Goal: Information Seeking & Learning: Learn about a topic

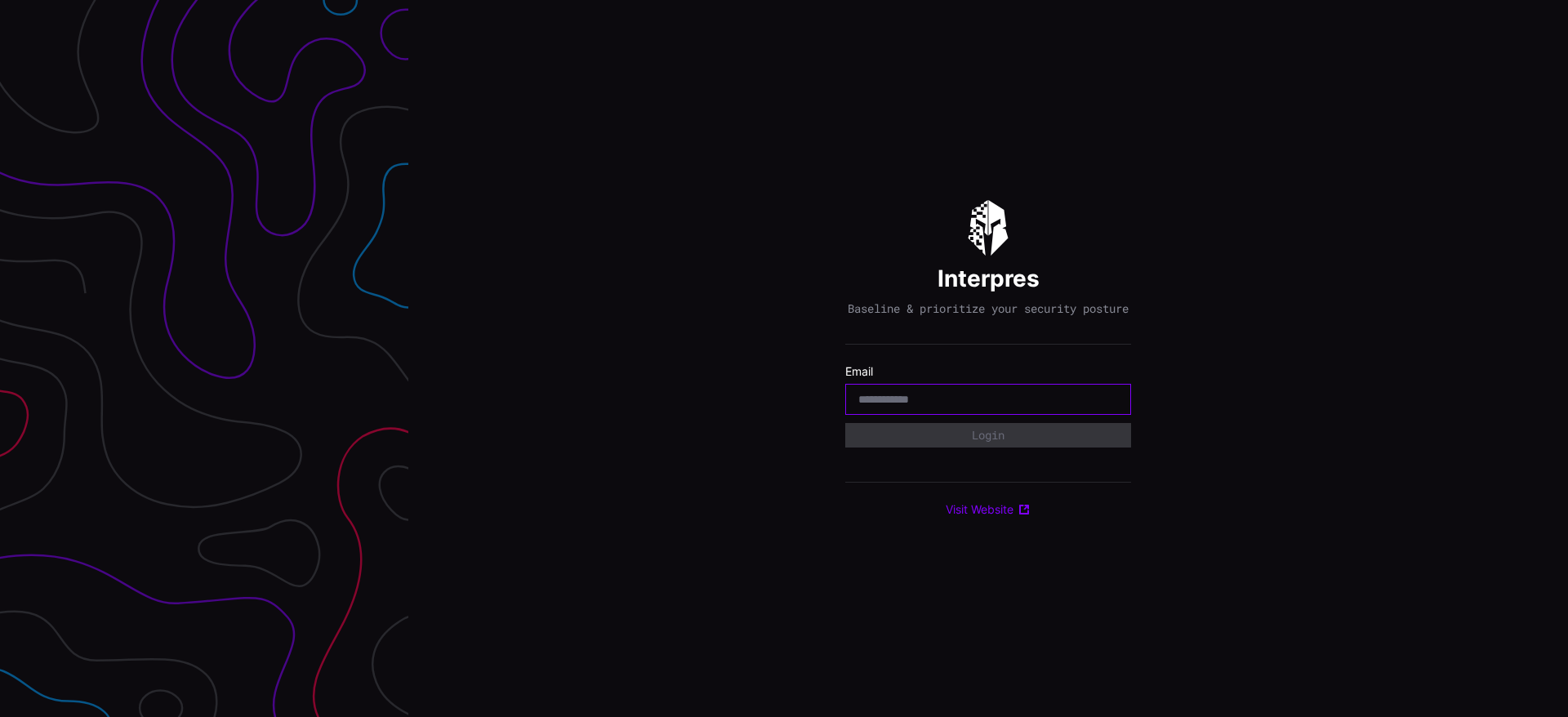
click at [916, 406] on input "email" at bounding box center [988, 399] width 259 height 14
type input "**********"
click at [845, 423] on button "Login" at bounding box center [988, 435] width 286 height 25
click at [878, 406] on input "email" at bounding box center [988, 399] width 259 height 14
type input "**********"
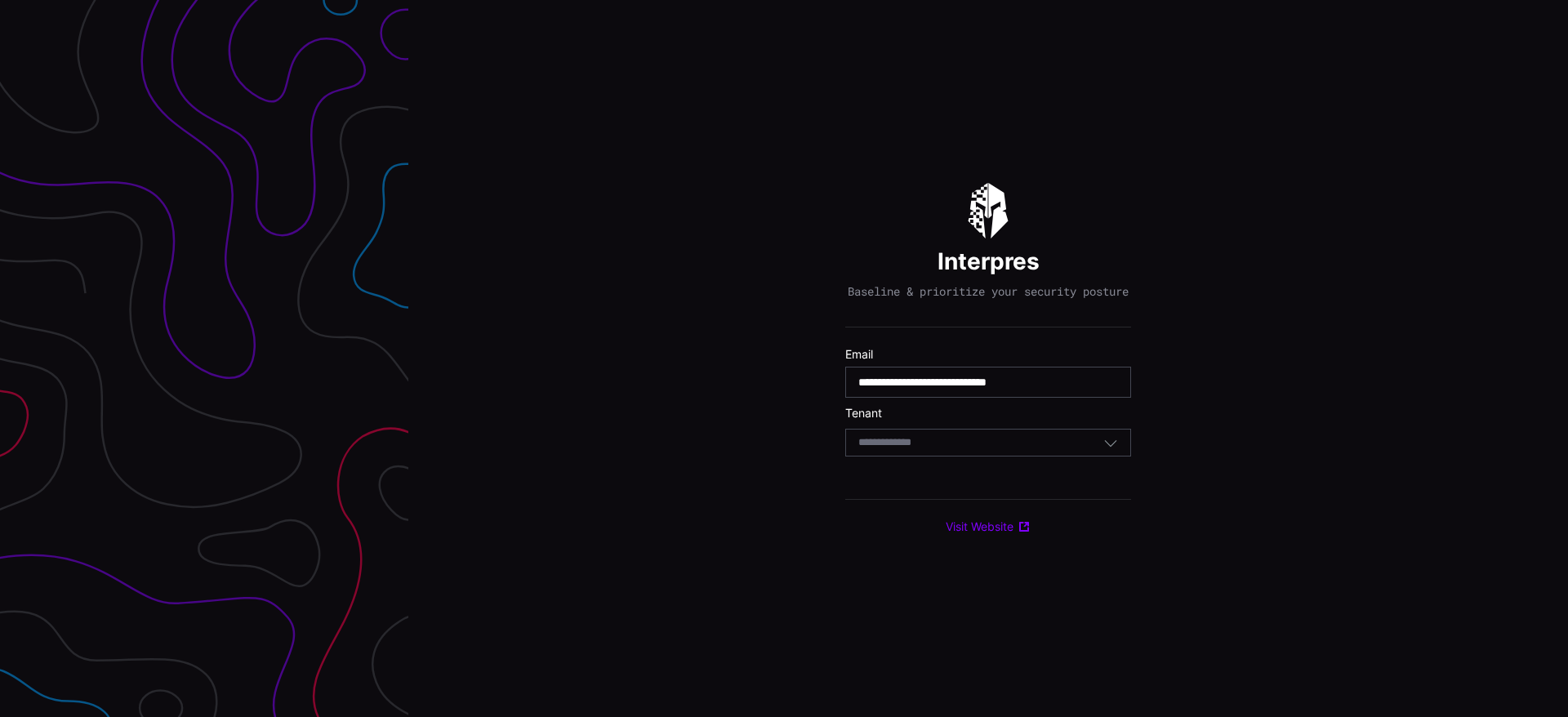
click at [976, 457] on div "Select Tenant" at bounding box center [988, 442] width 286 height 28
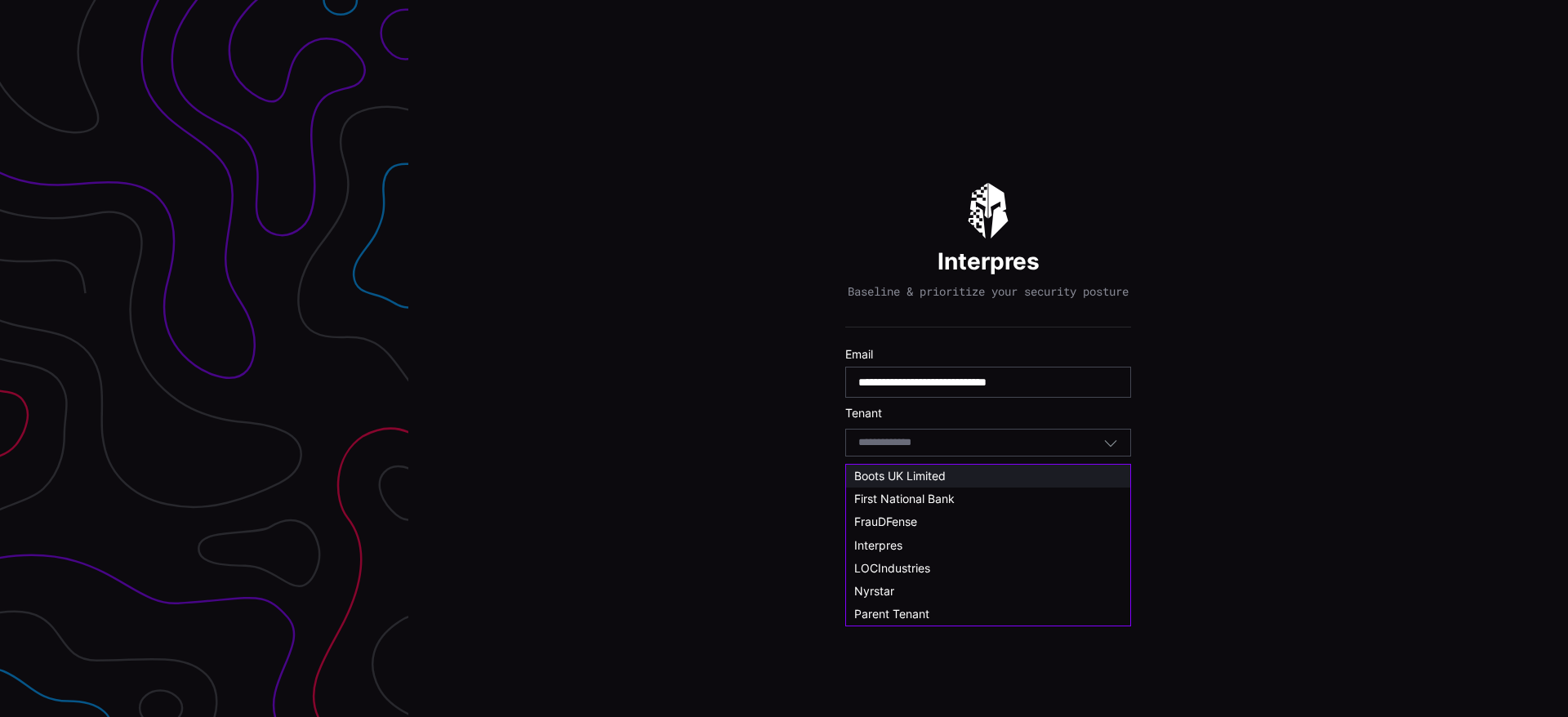
click at [937, 477] on span "Boots UK Limited" at bounding box center [899, 476] width 91 height 14
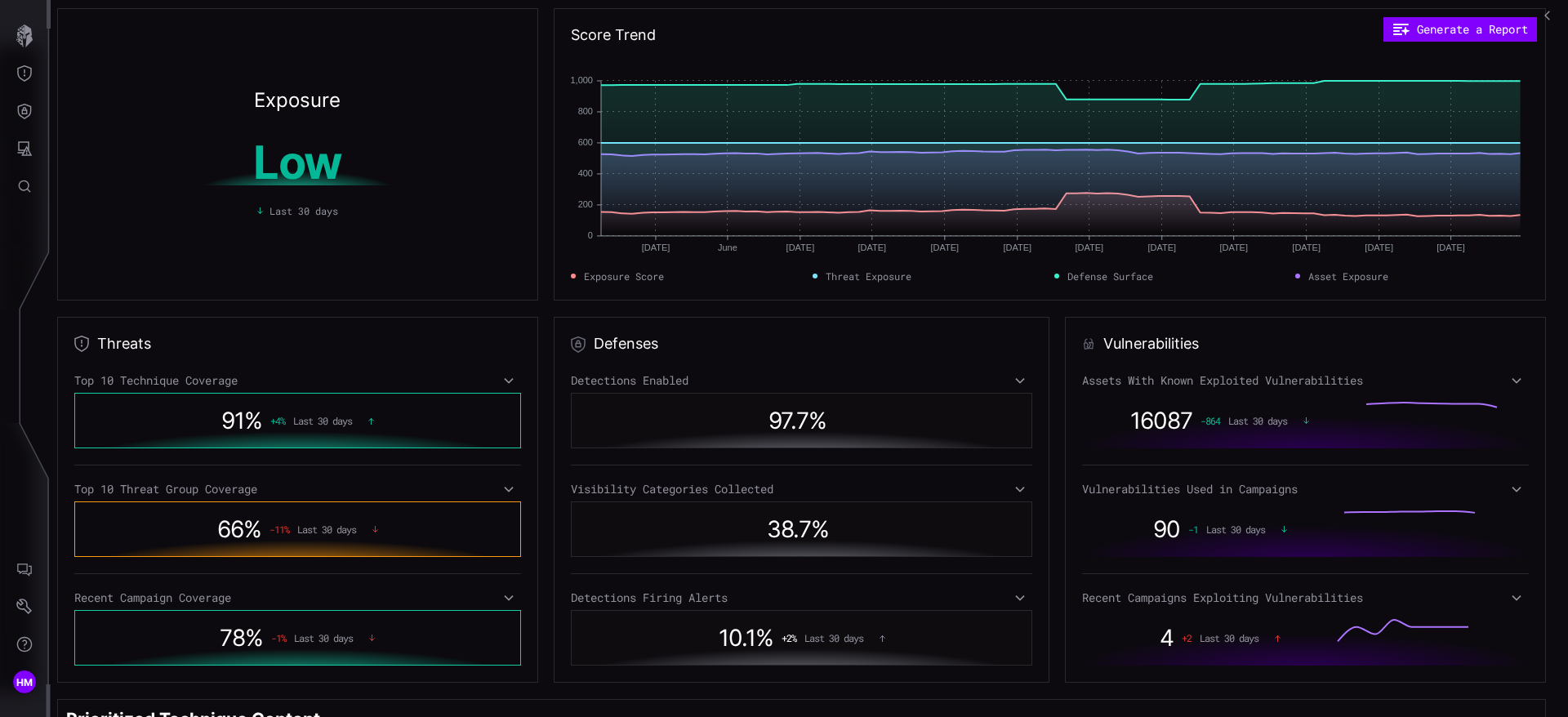
click at [506, 489] on icon at bounding box center [508, 489] width 9 height 6
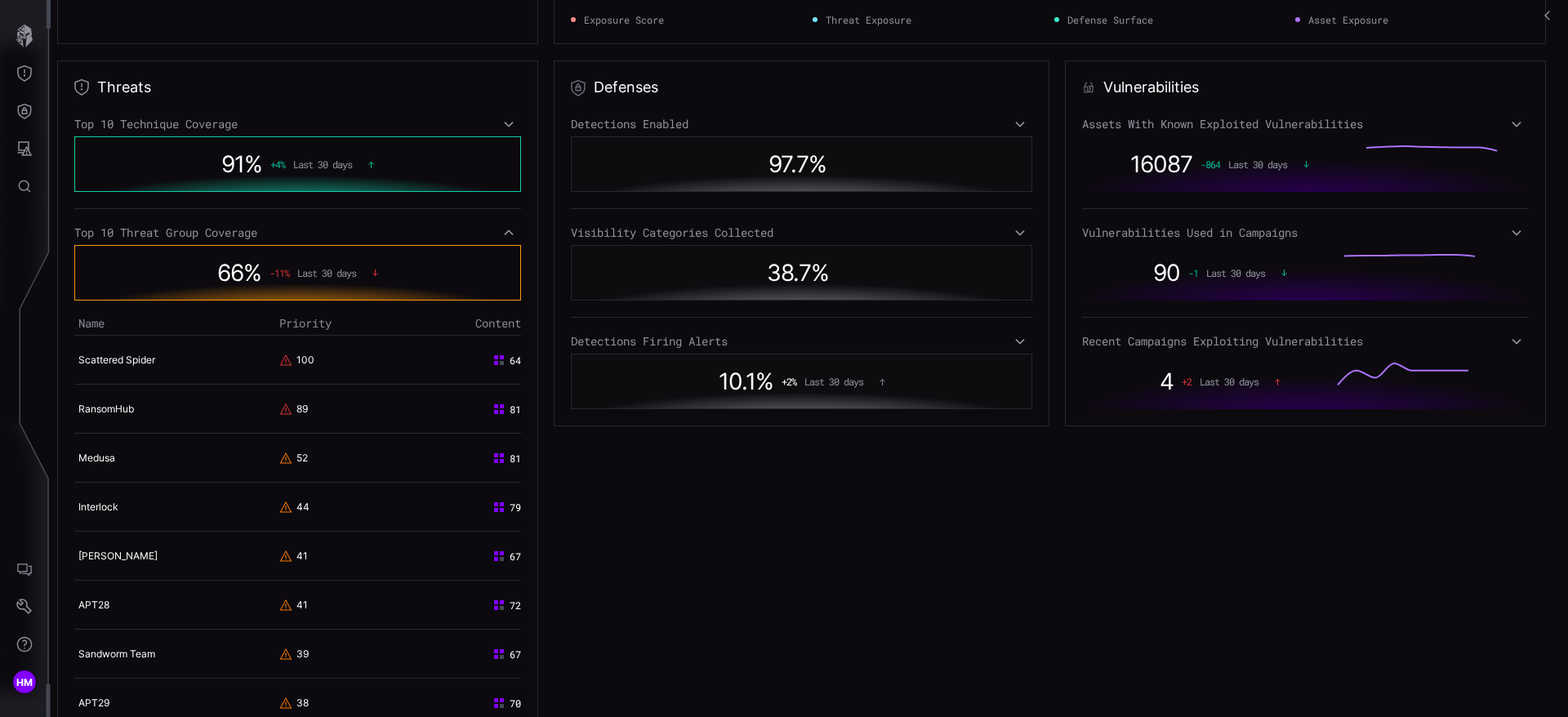
scroll to position [294, 0]
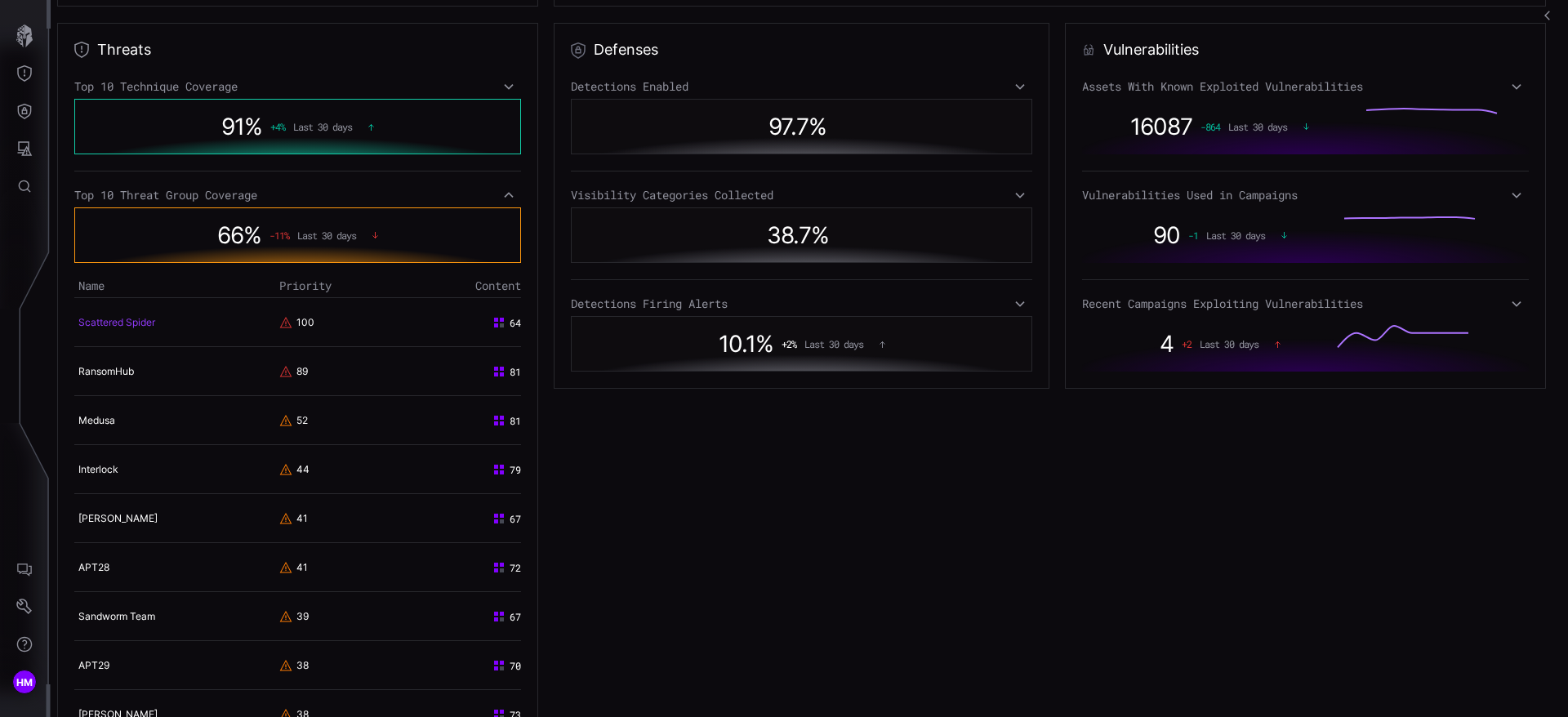
click at [142, 324] on link "Scattered Spider" at bounding box center [117, 322] width 77 height 12
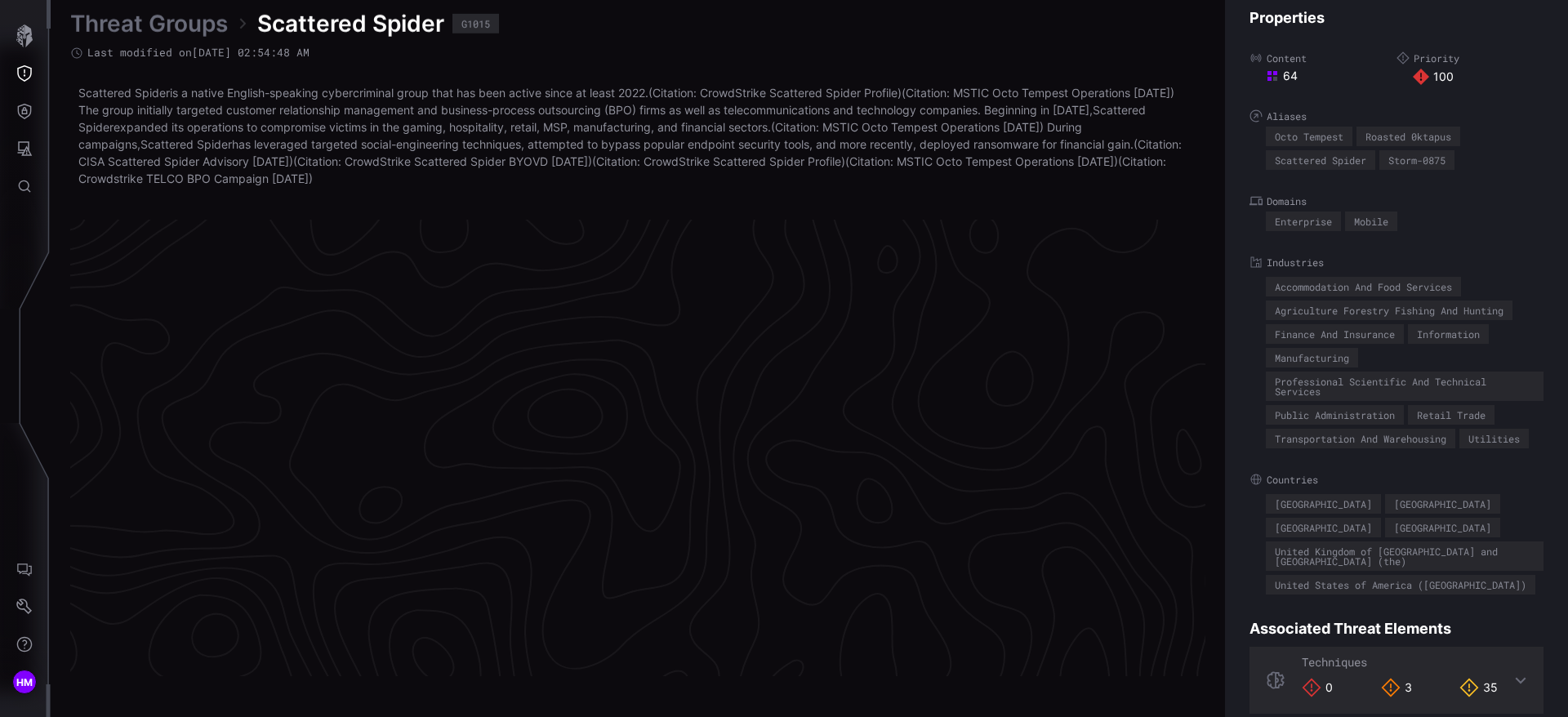
scroll to position [3456, 668]
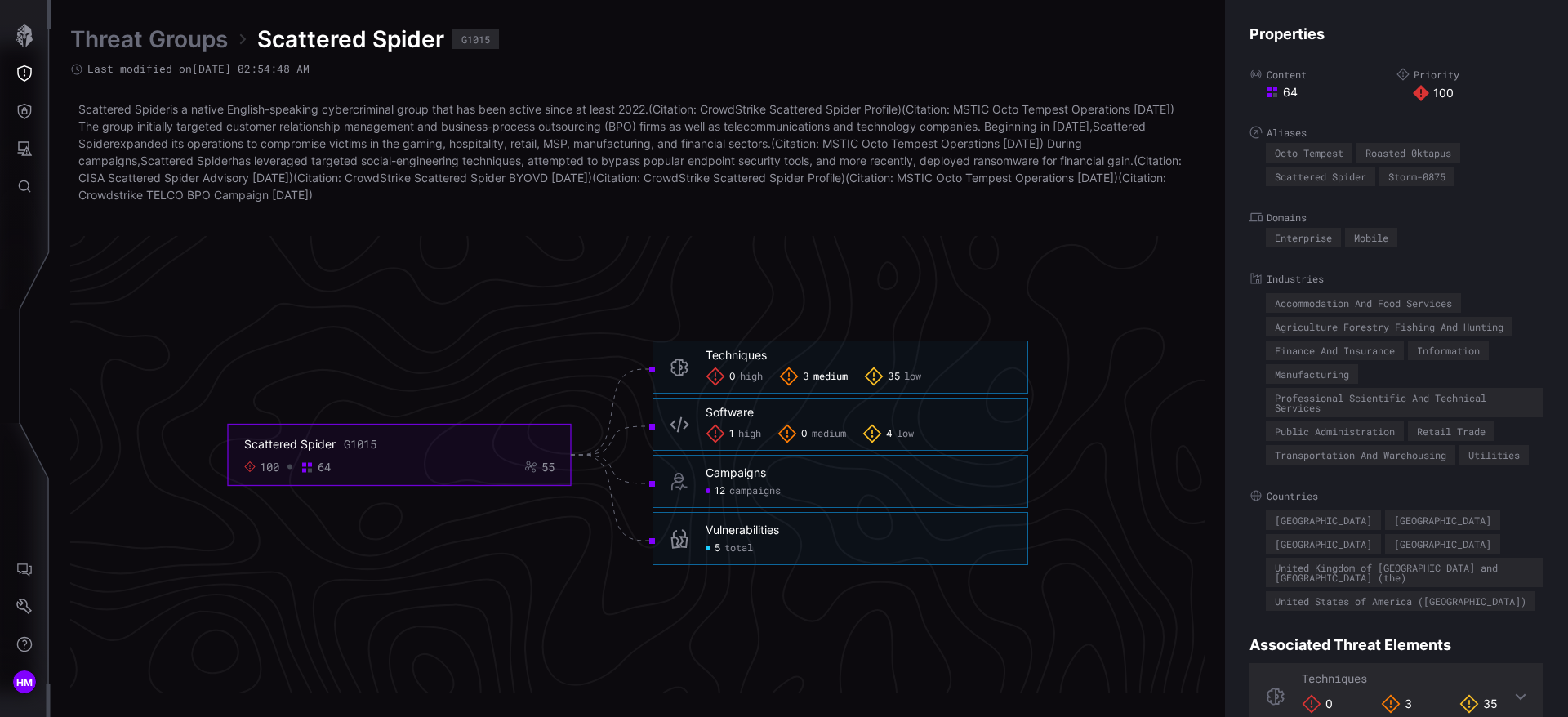
click at [816, 374] on span "medium" at bounding box center [830, 377] width 34 height 13
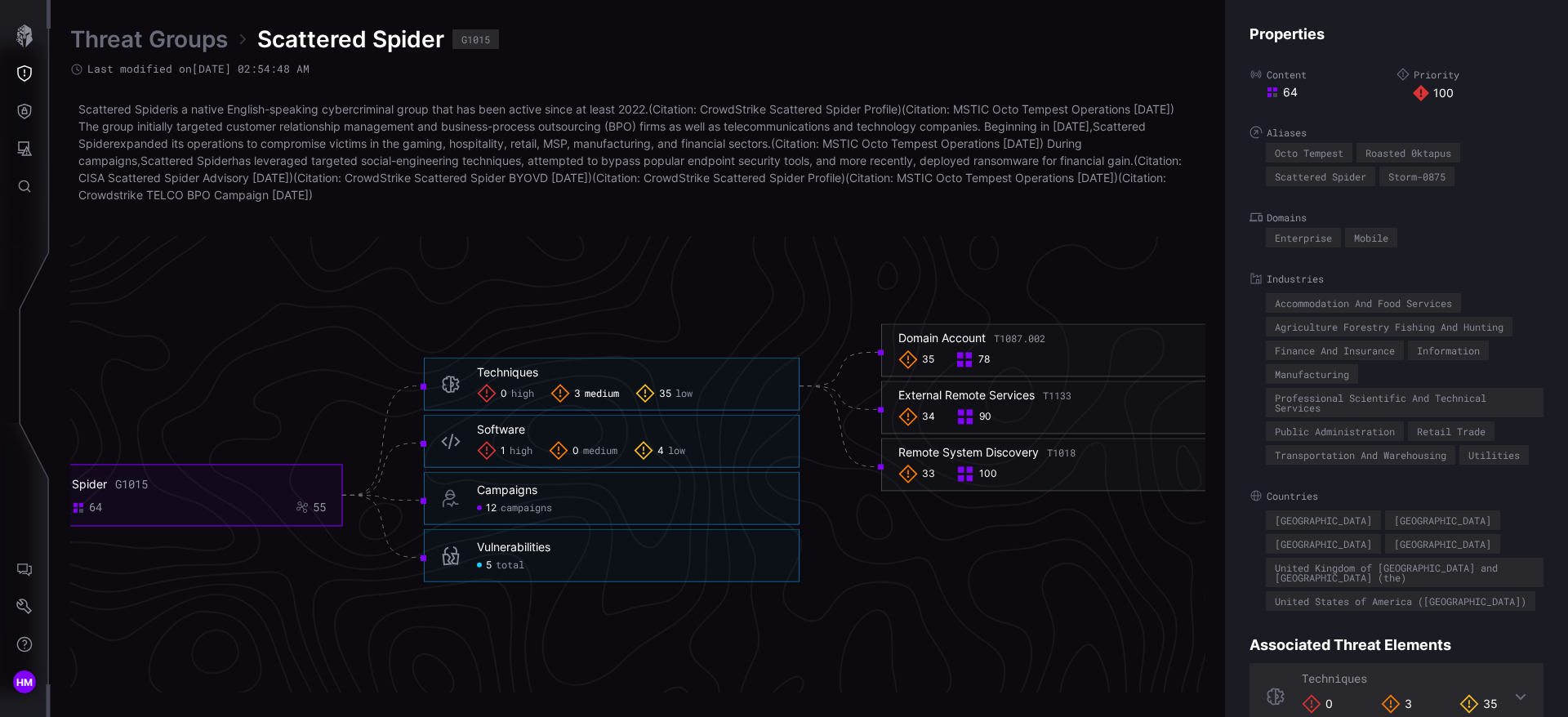
click at [663, 390] on span "35" at bounding box center [665, 394] width 12 height 13
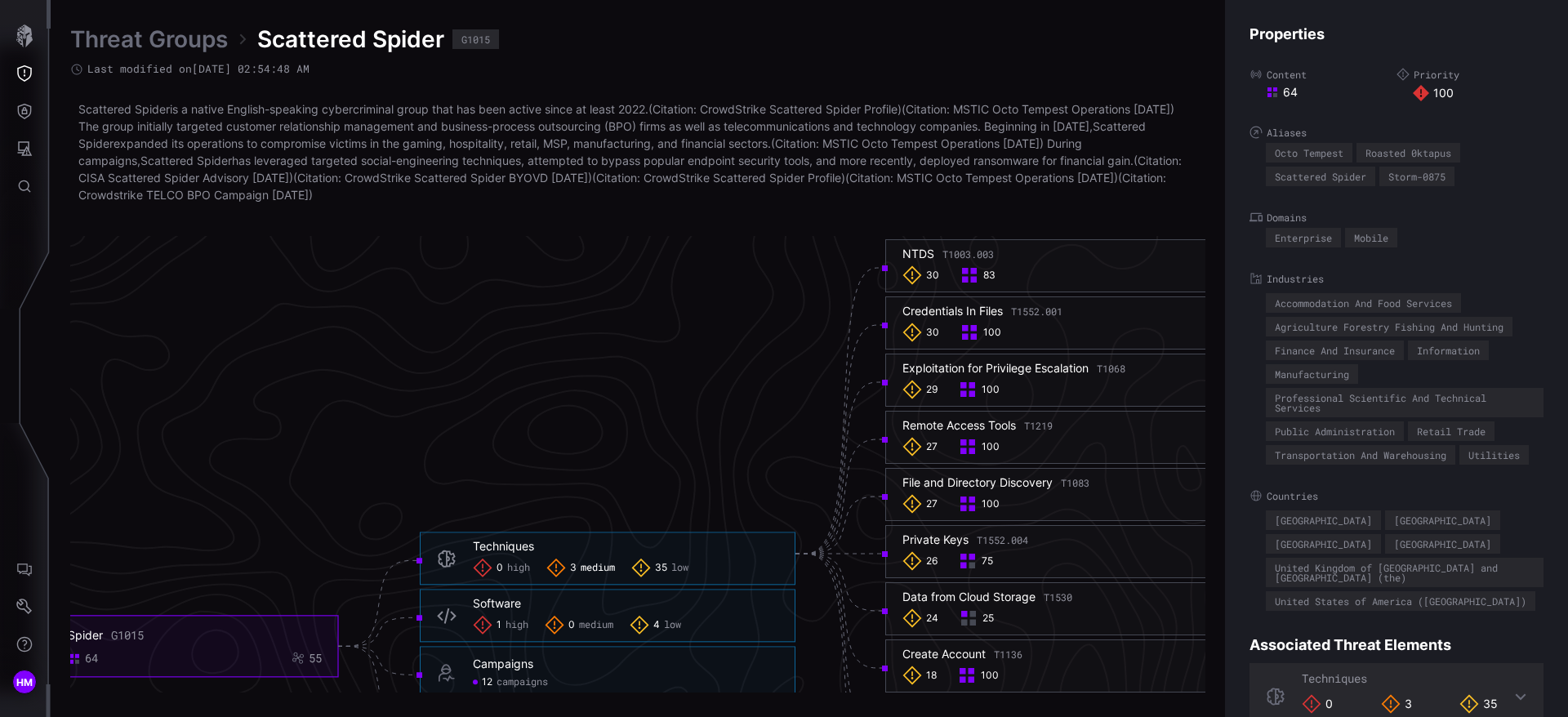
scroll to position [3309, 668]
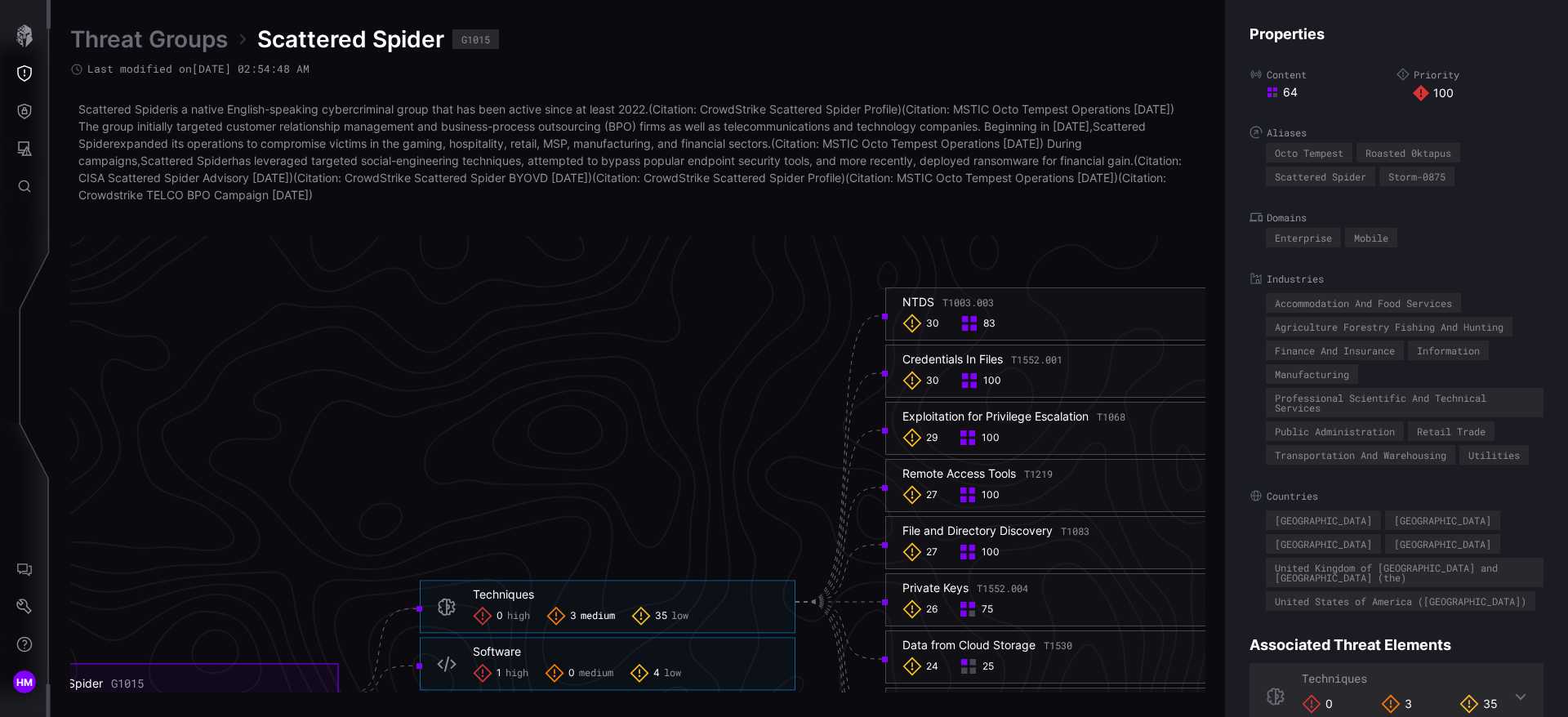
click at [992, 328] on span "83" at bounding box center [989, 324] width 12 height 13
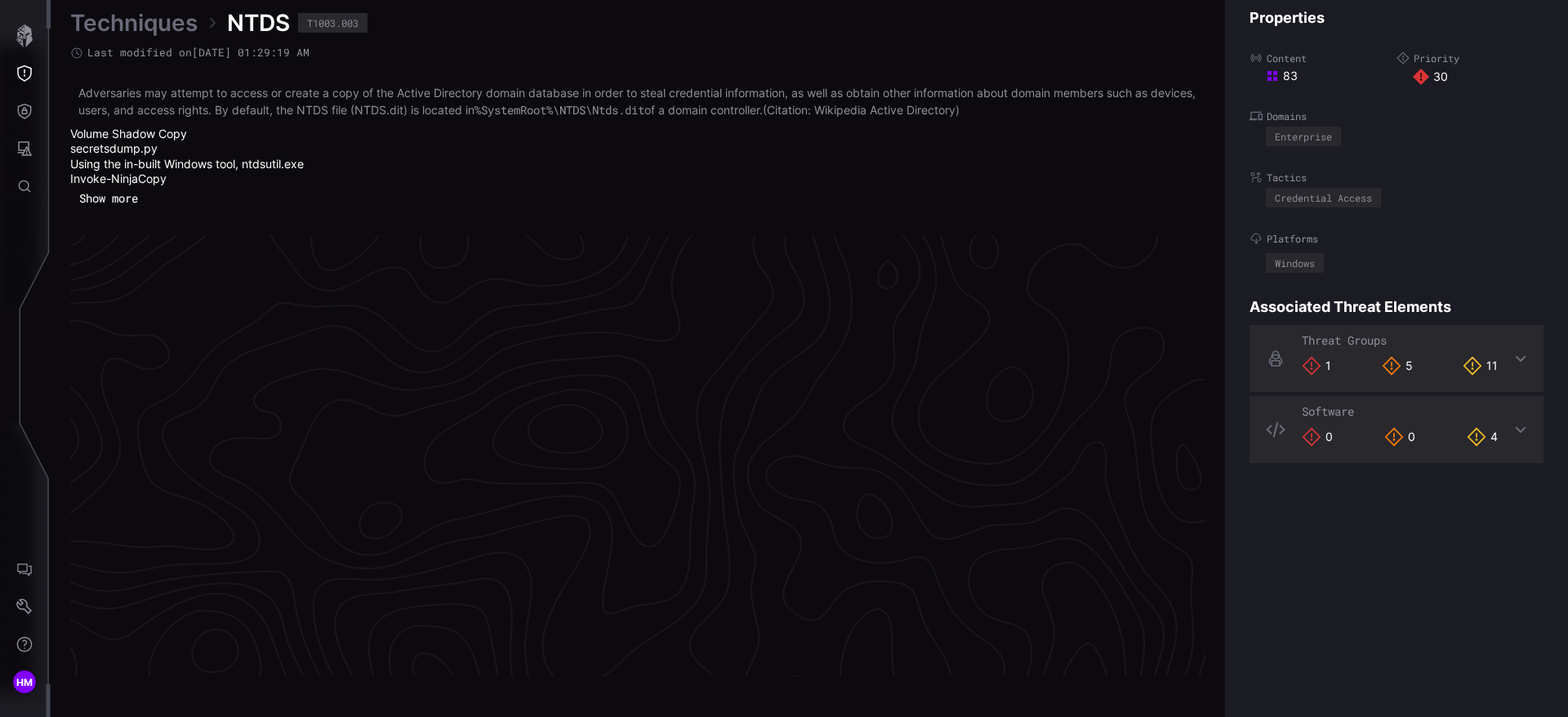
scroll to position [3464, 668]
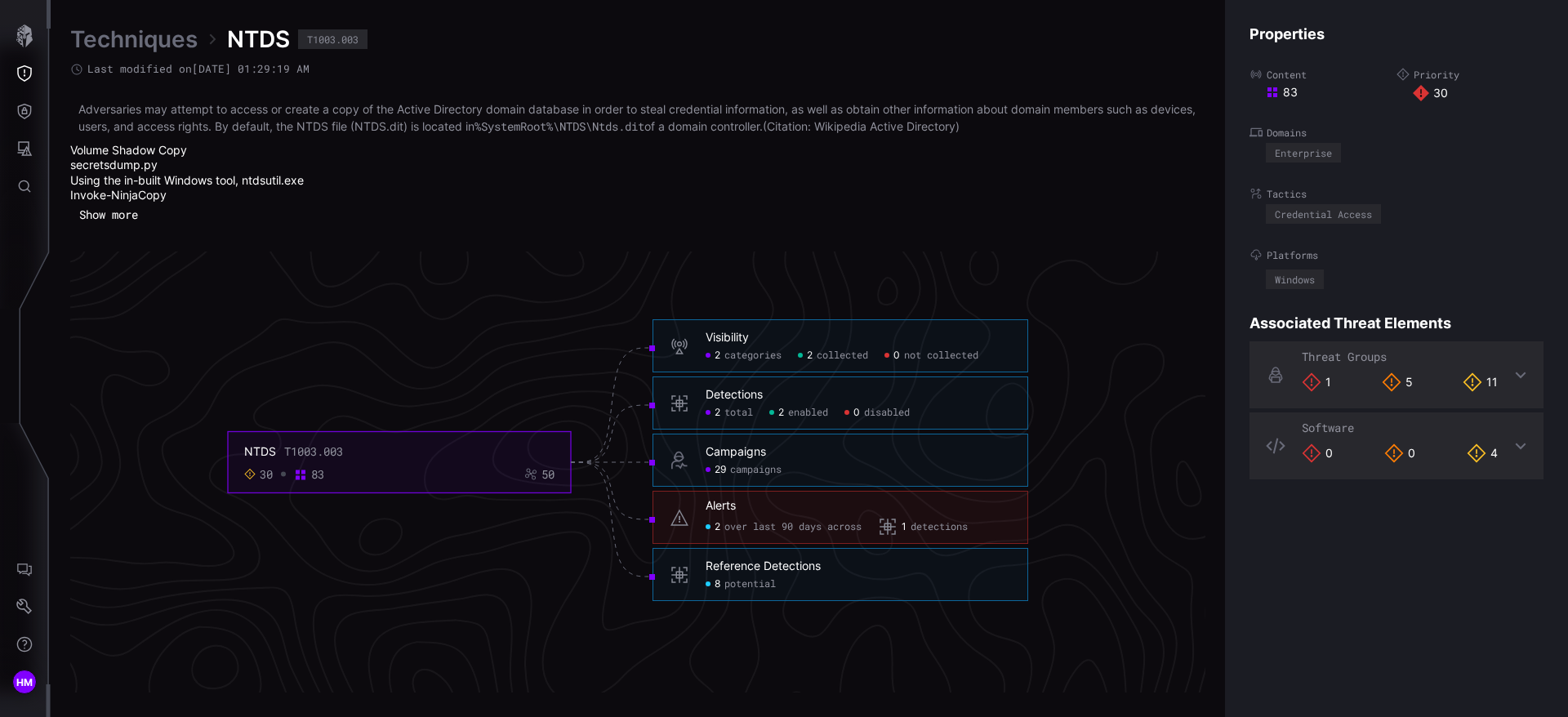
click at [768, 580] on span "potential" at bounding box center [750, 585] width 51 height 13
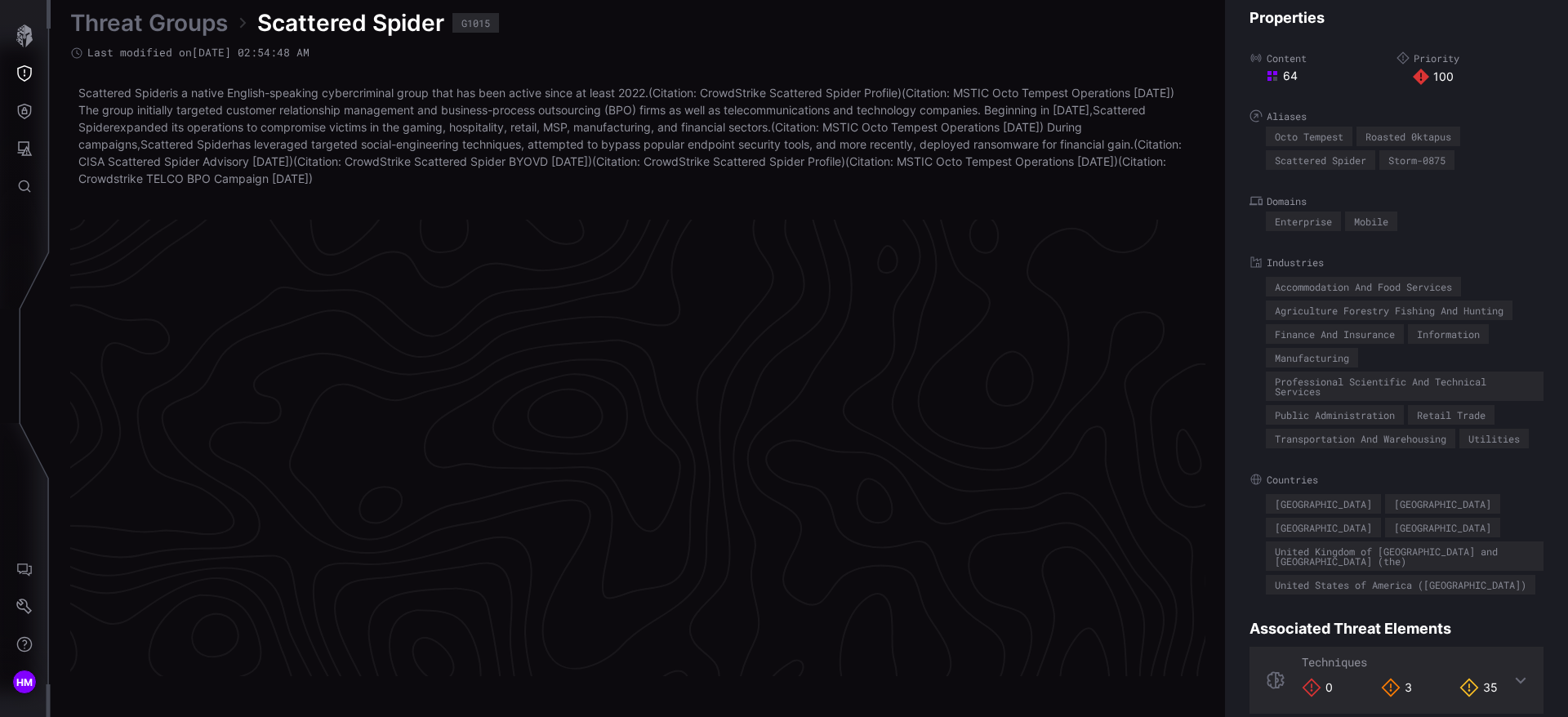
scroll to position [3456, 668]
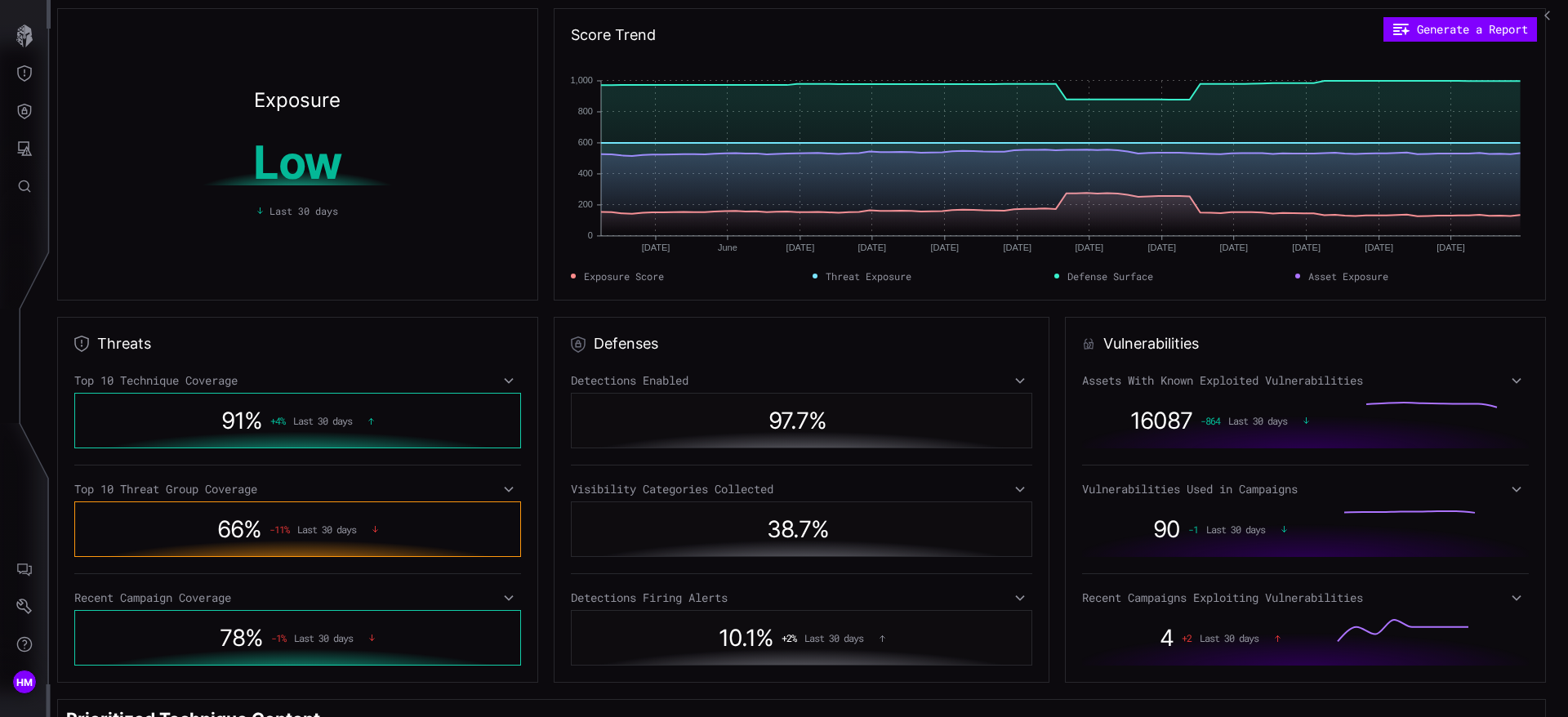
click at [516, 486] on div "Top 10 Threat Group Coverage" at bounding box center [297, 488] width 446 height 14
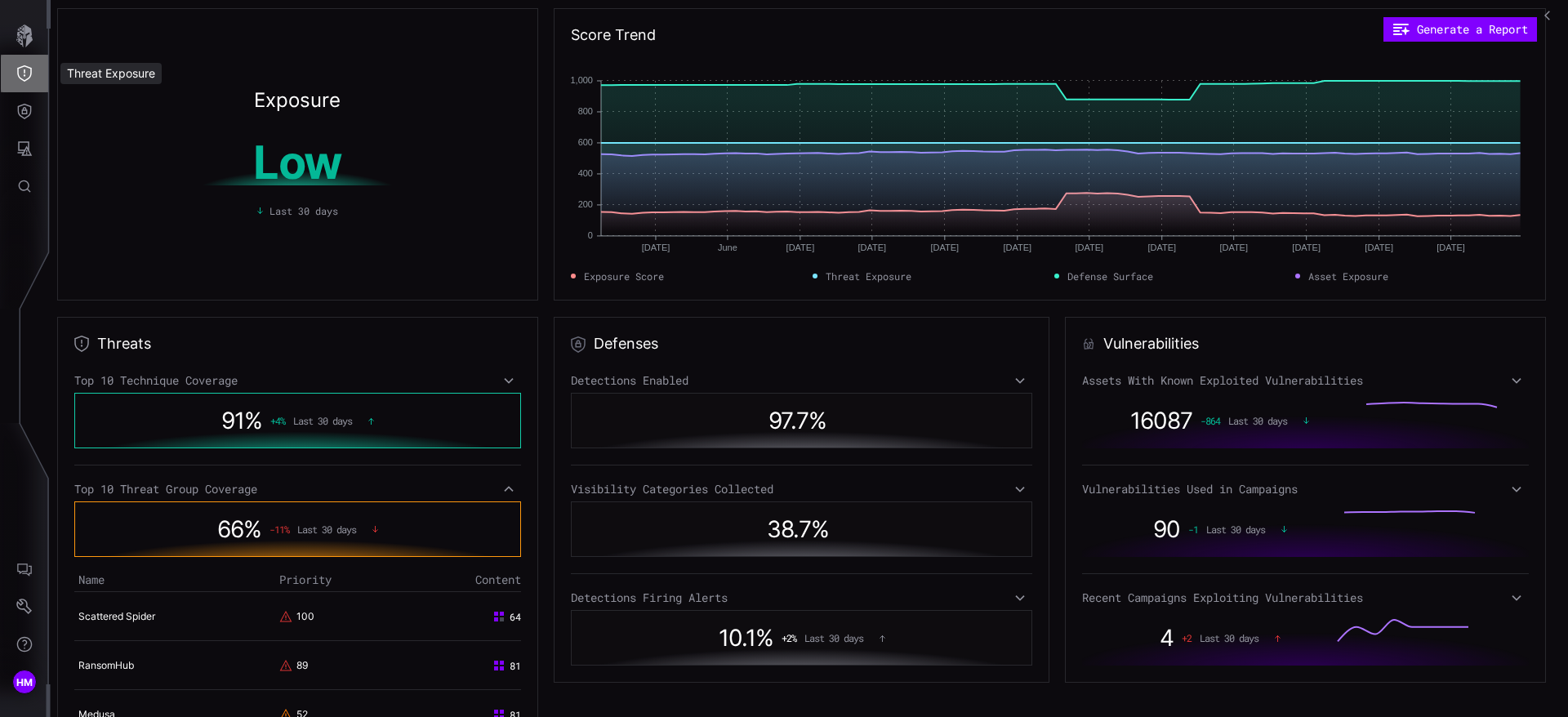
click at [19, 79] on icon "Threat Exposure" at bounding box center [24, 73] width 16 height 16
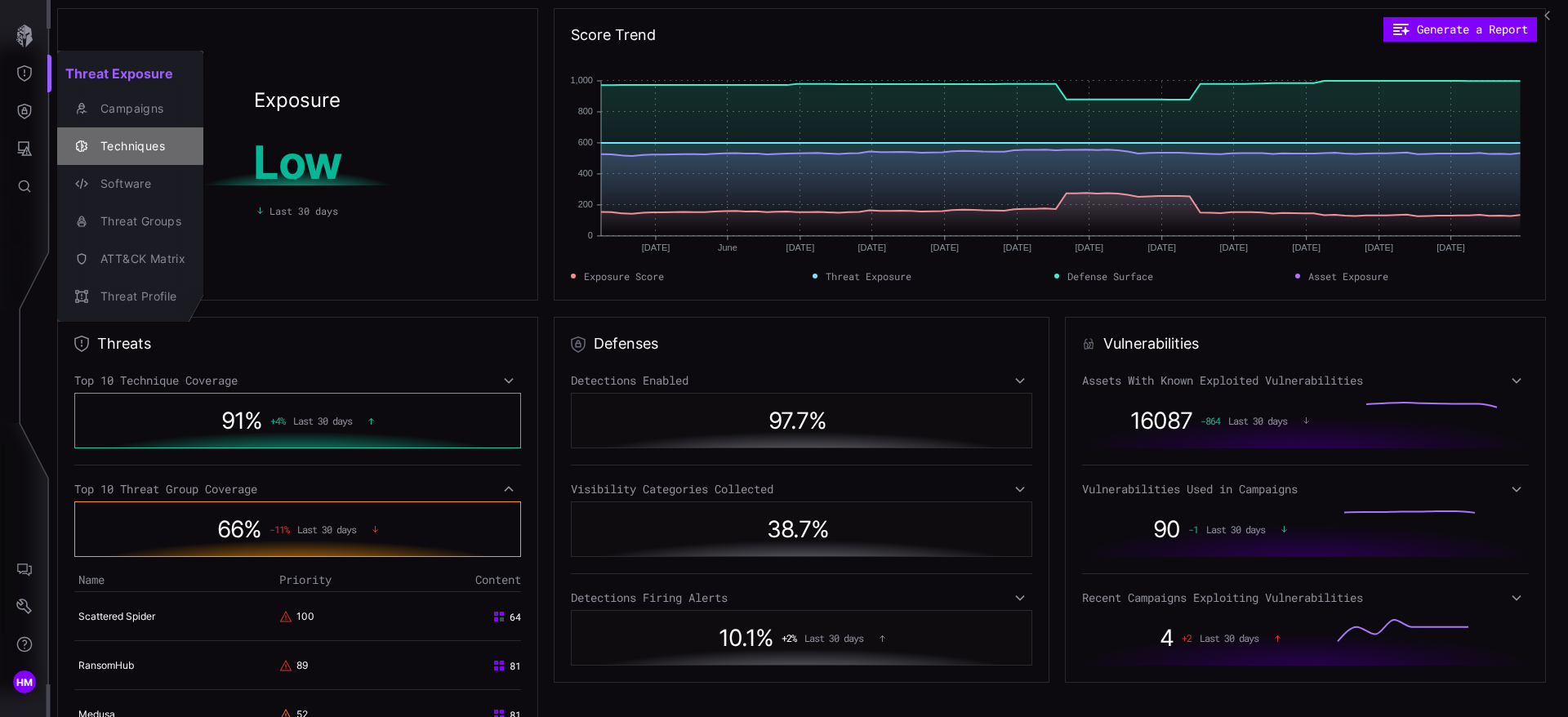
click at [133, 161] on button "Techniques" at bounding box center [130, 146] width 146 height 38
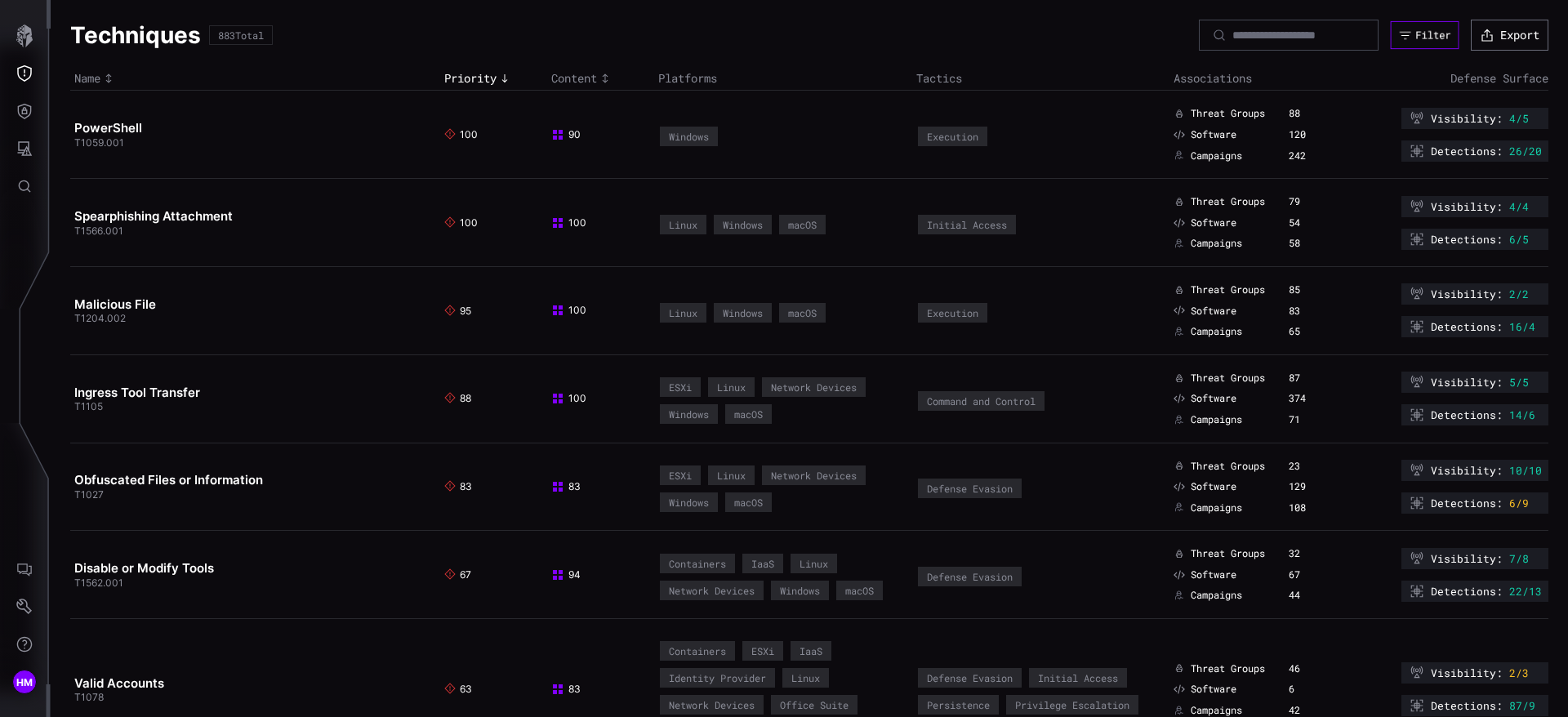
click at [1415, 39] on div "Filter" at bounding box center [1432, 35] width 35 height 13
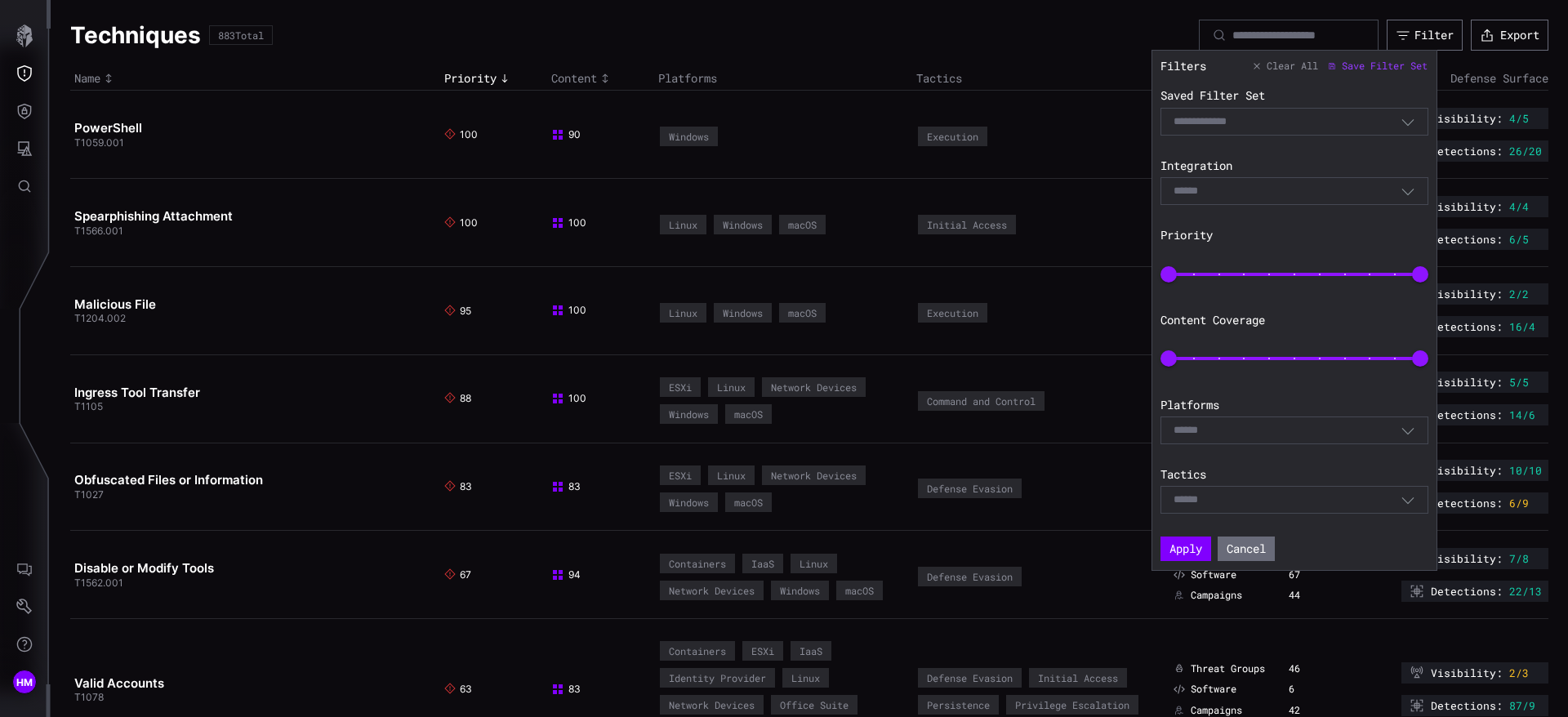
click at [1275, 183] on div "Select" at bounding box center [1287, 190] width 227 height 14
click at [1181, 251] on icon at bounding box center [1180, 252] width 4 height 3
click at [1193, 557] on button "Apply" at bounding box center [1186, 551] width 47 height 23
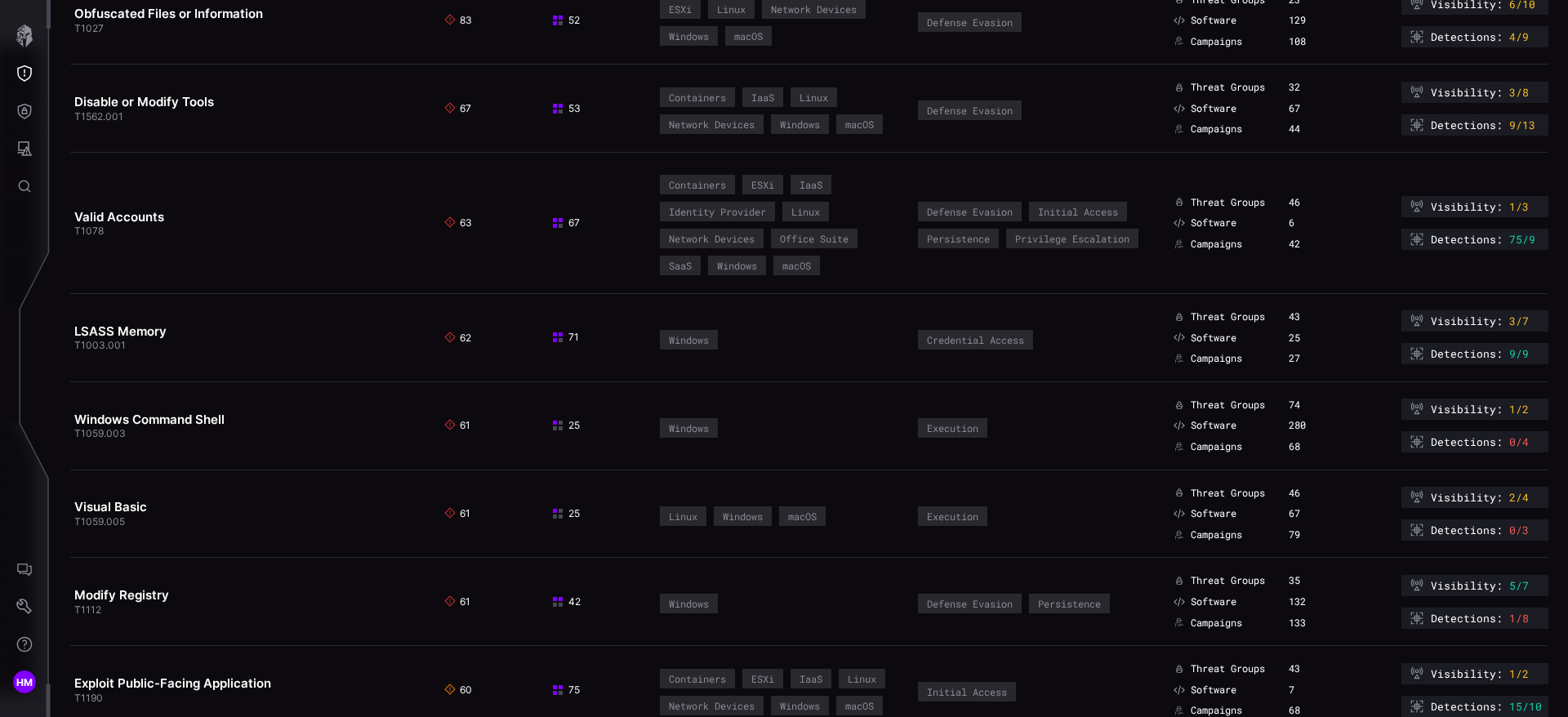
scroll to position [490, 0]
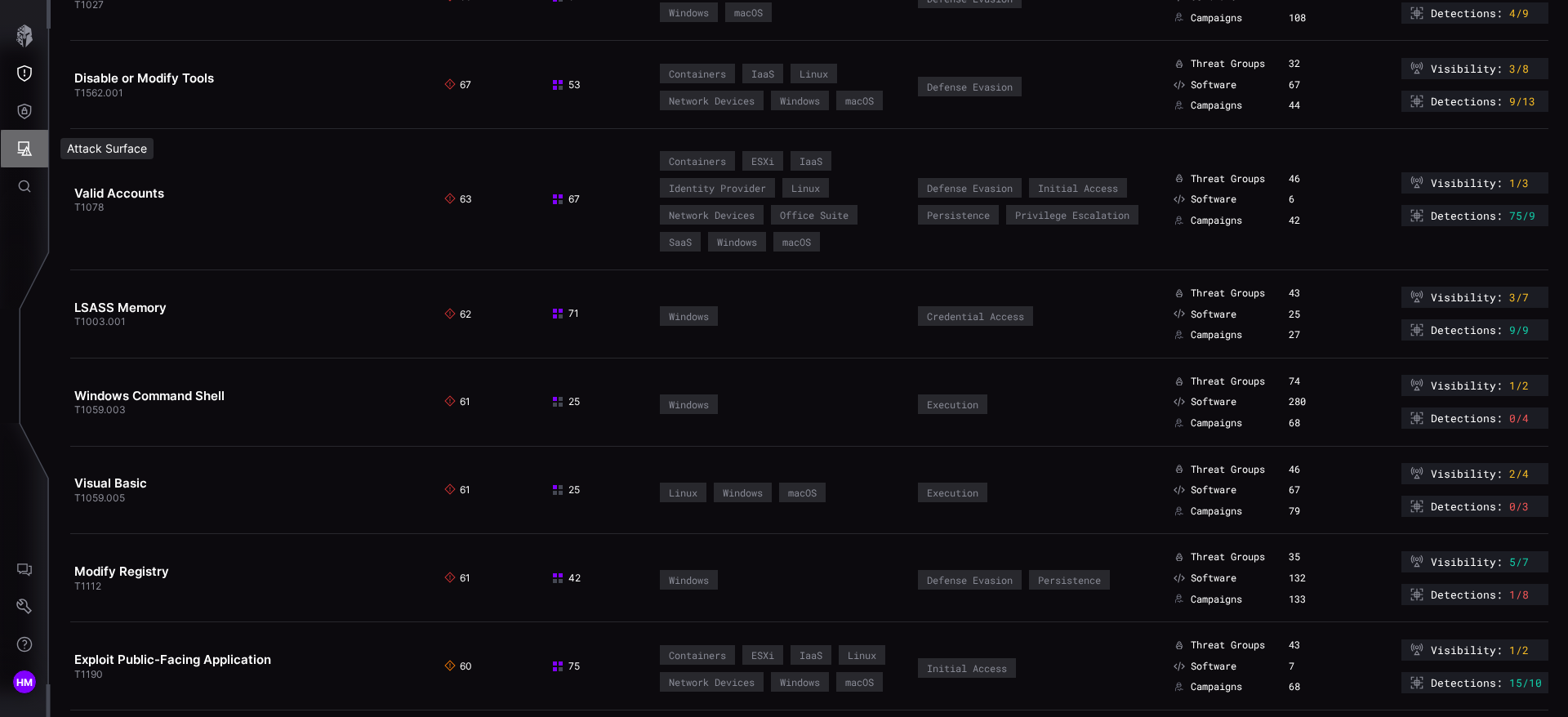
click at [20, 161] on button "Attack Surface" at bounding box center [25, 149] width 47 height 38
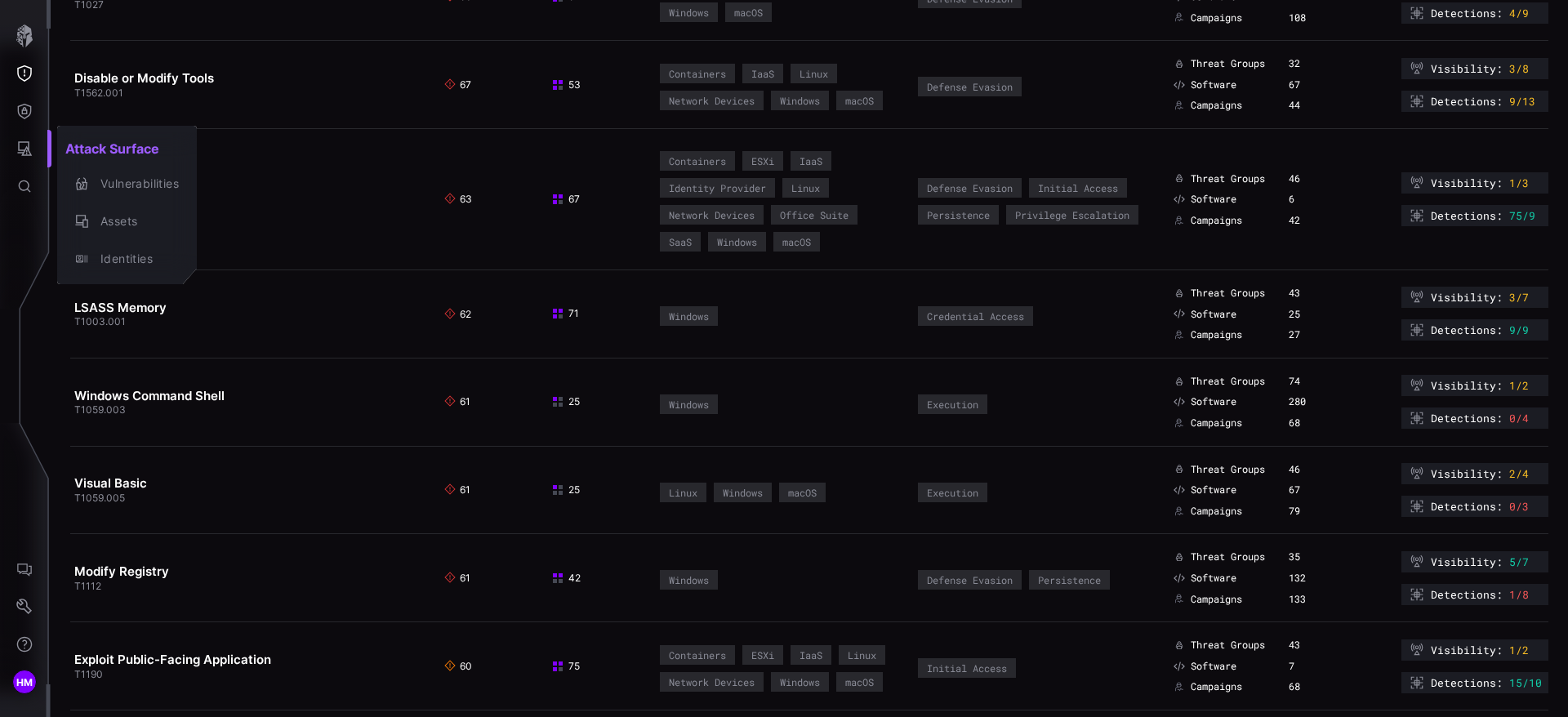
click at [25, 104] on div at bounding box center [784, 358] width 1568 height 717
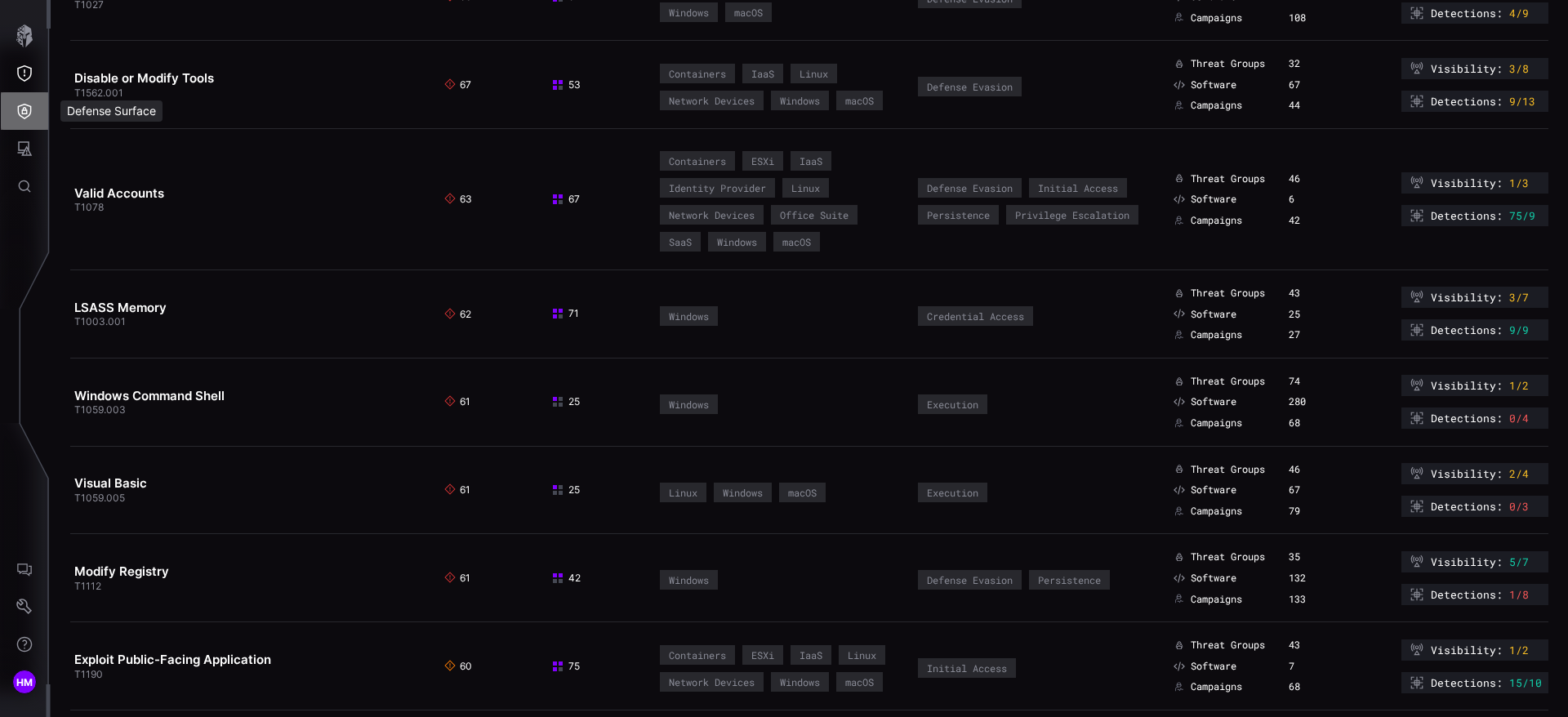
click at [25, 104] on icon "Defense Surface" at bounding box center [25, 111] width 14 height 15
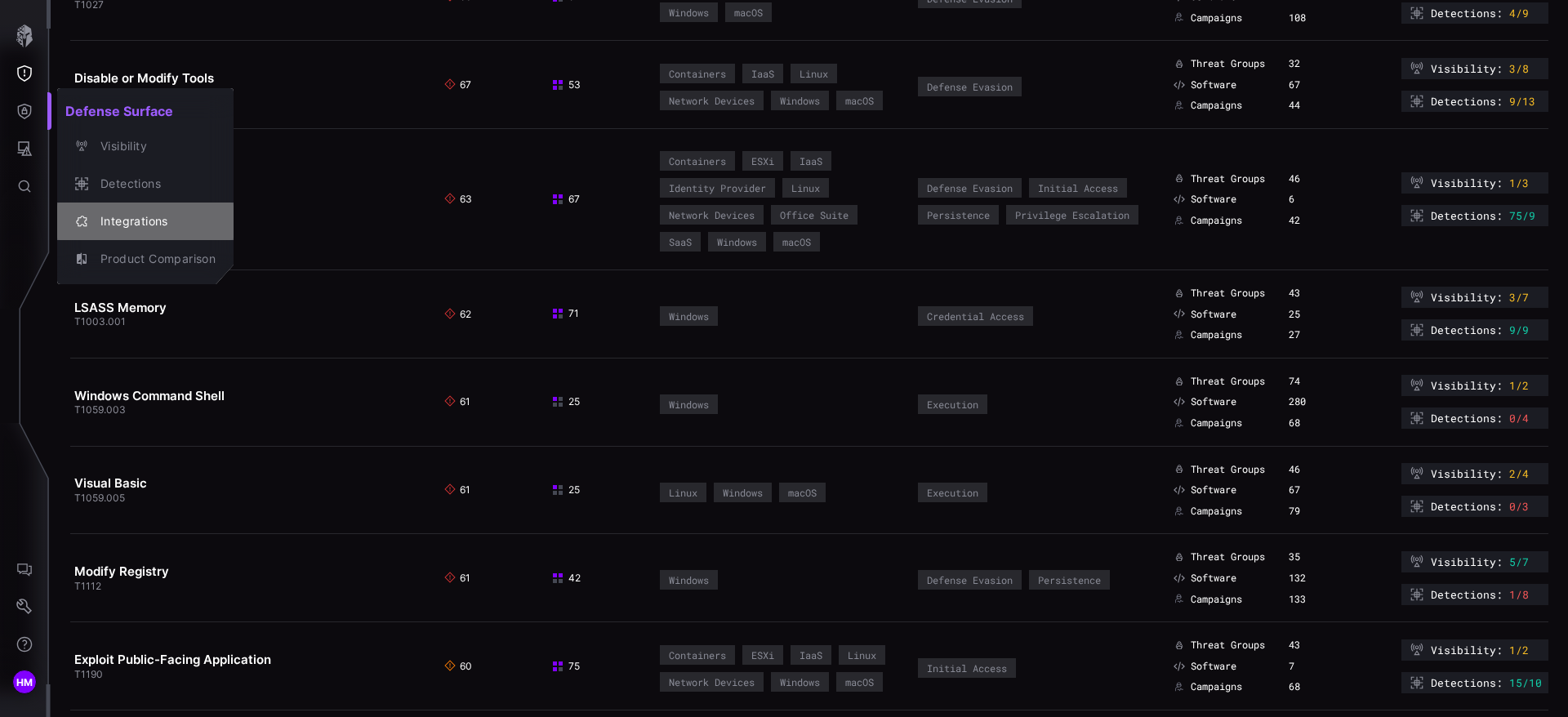
click at [104, 224] on div "Integrations" at bounding box center [154, 221] width 123 height 20
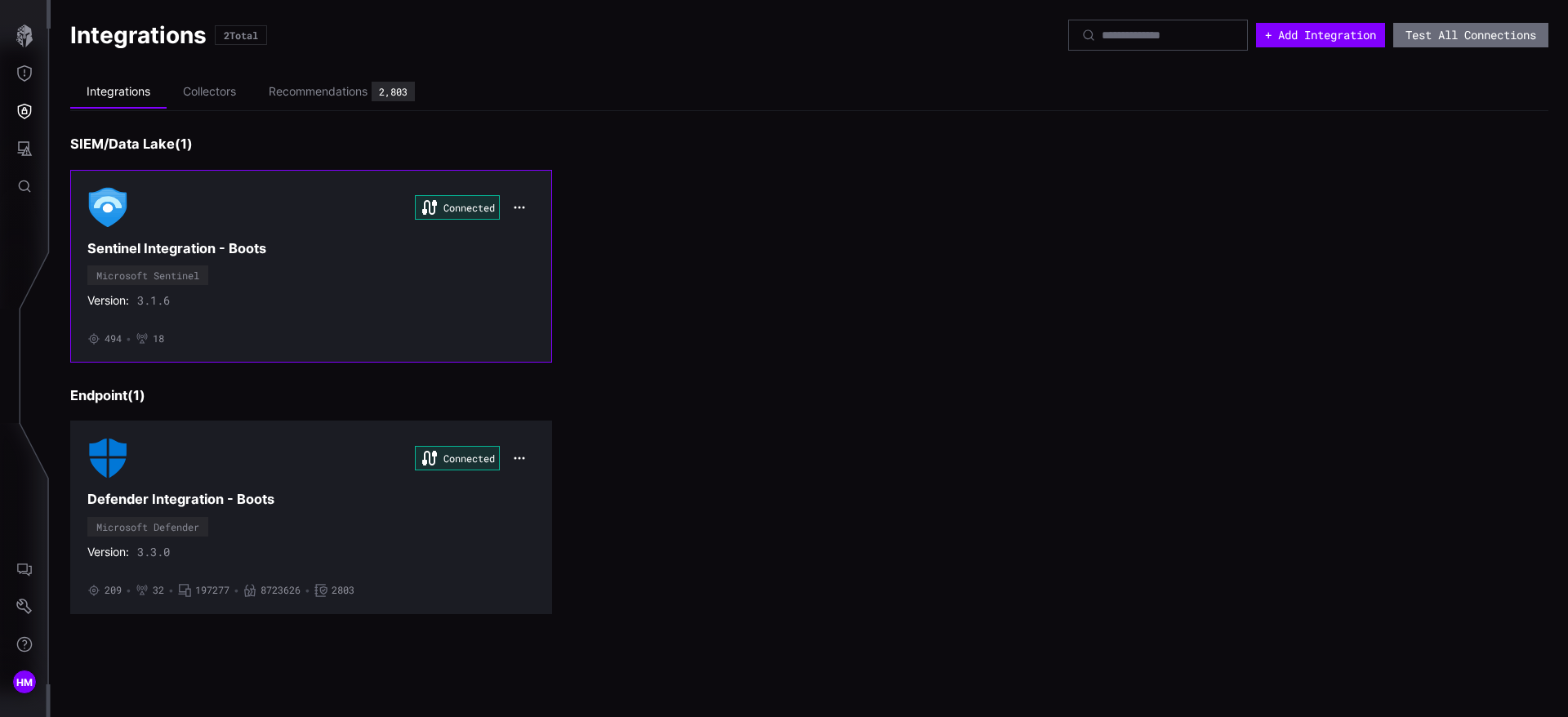
click at [276, 302] on div "Version: 3.1.6" at bounding box center [311, 300] width 447 height 14
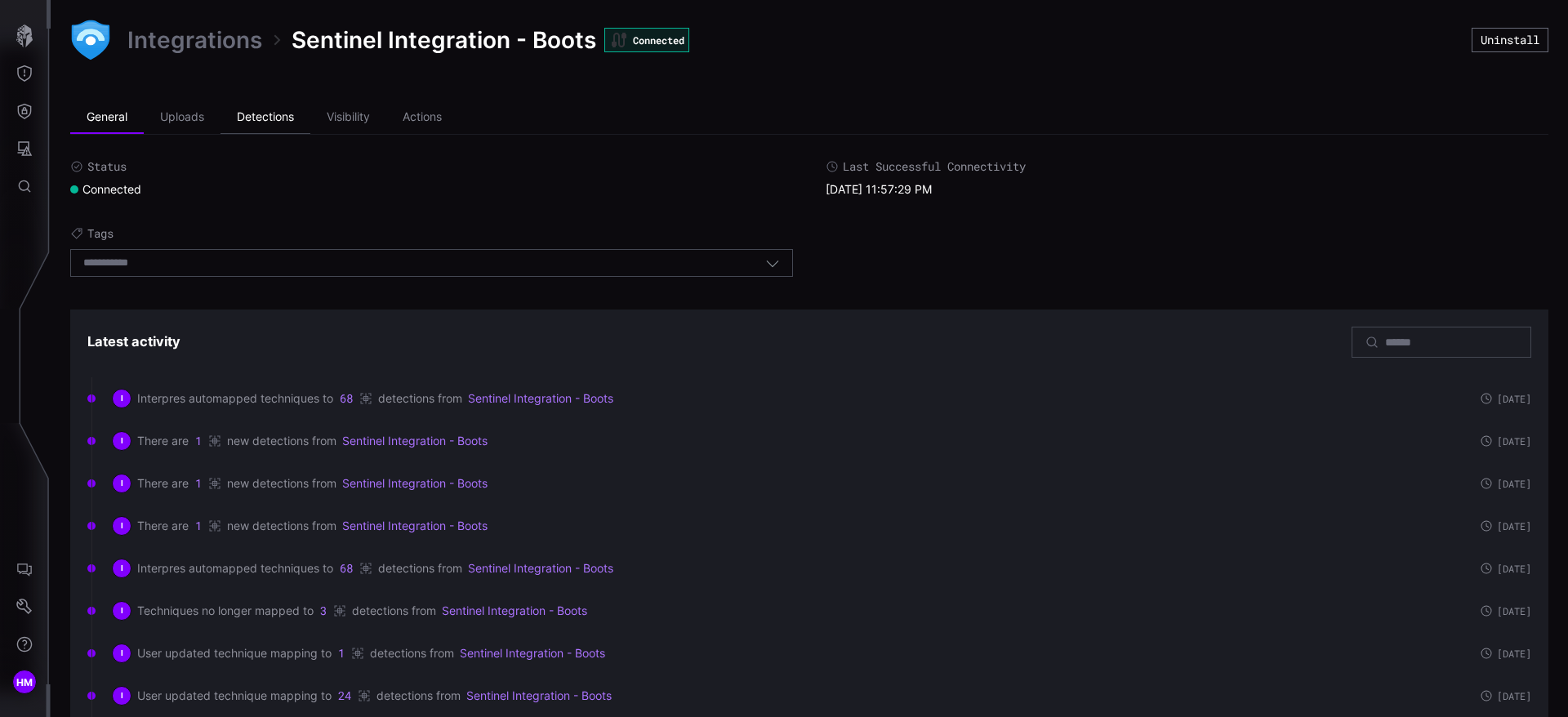
click at [262, 119] on li "Detections" at bounding box center [265, 118] width 90 height 32
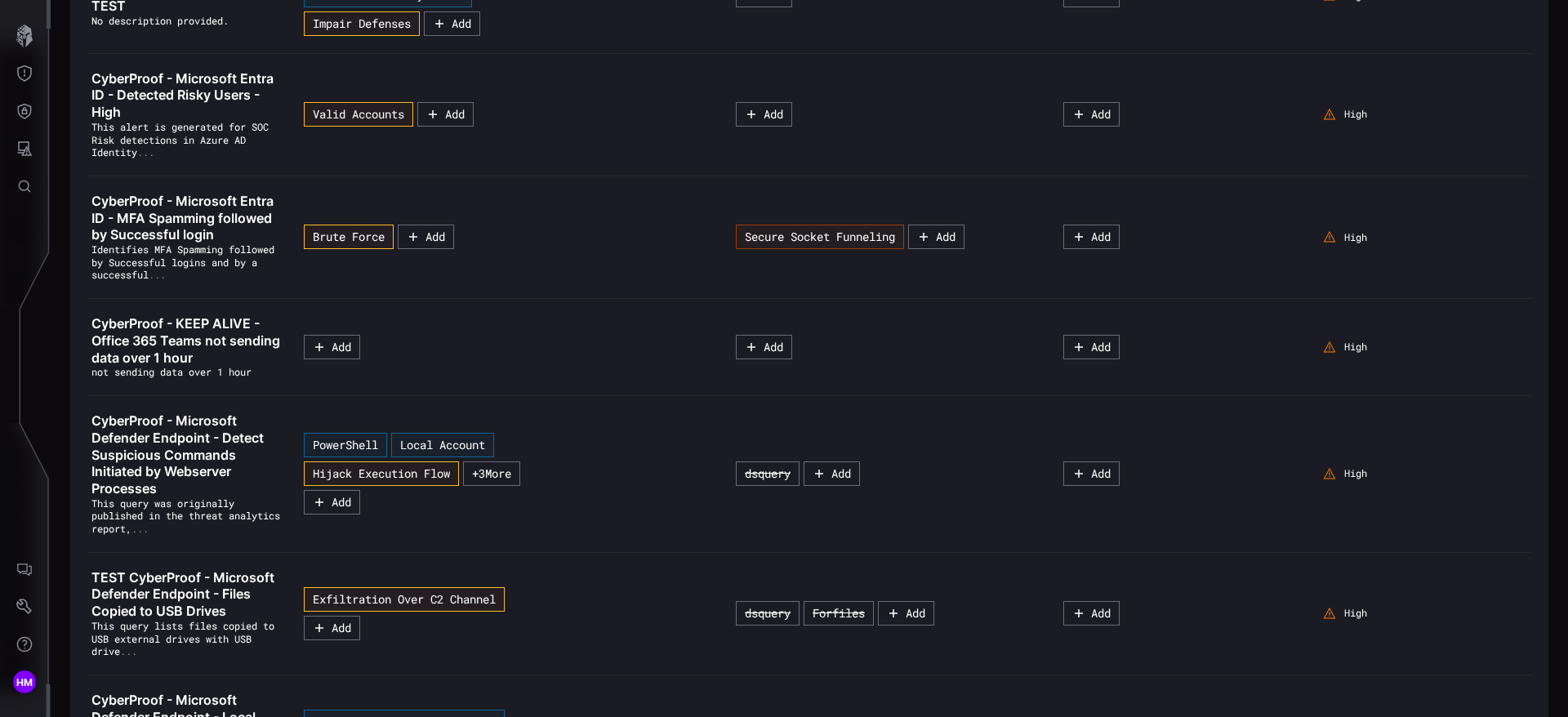
scroll to position [1481, 0]
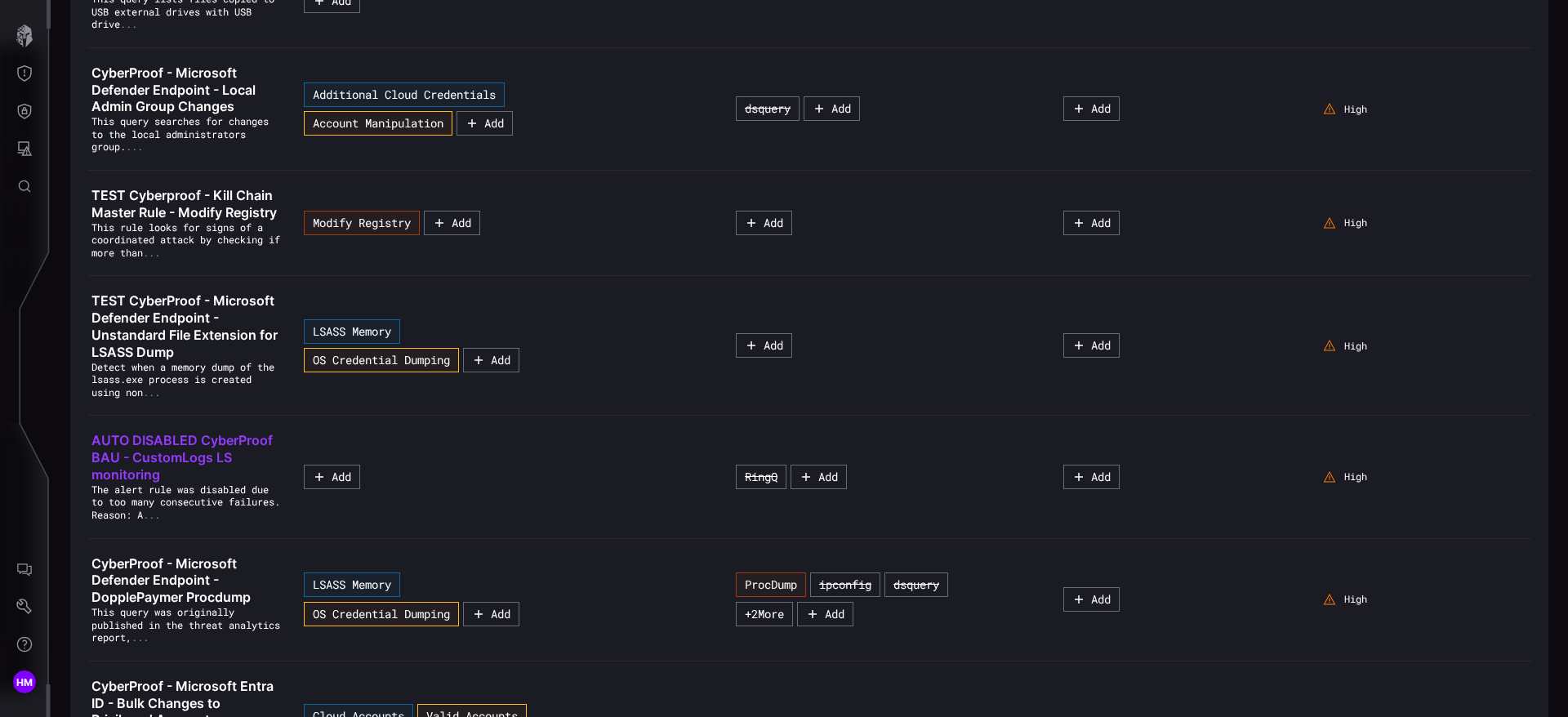
click at [194, 482] on link "AUTO DISABLED CyberProof BAU - CustomLogs LS monitoring" at bounding box center [187, 457] width 192 height 50
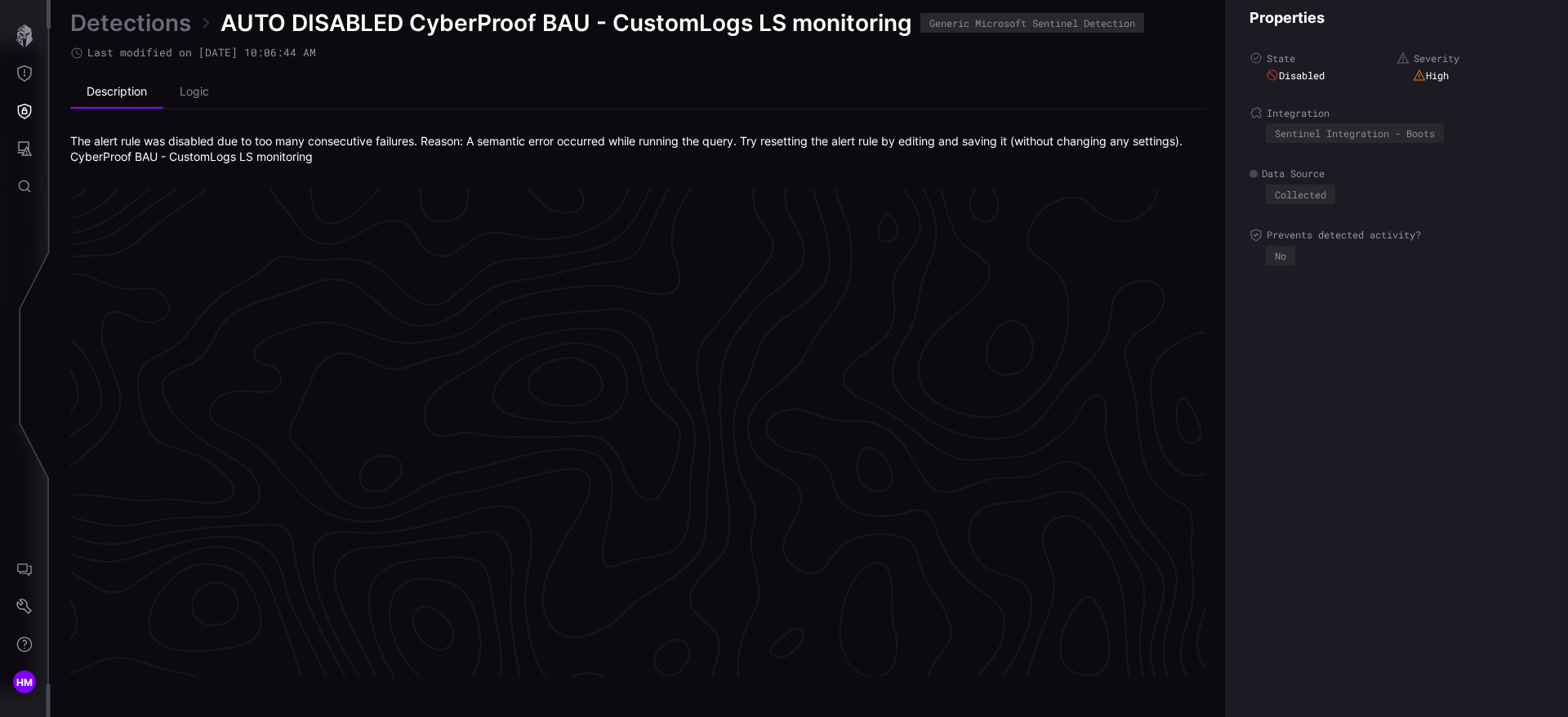
scroll to position [3441, 668]
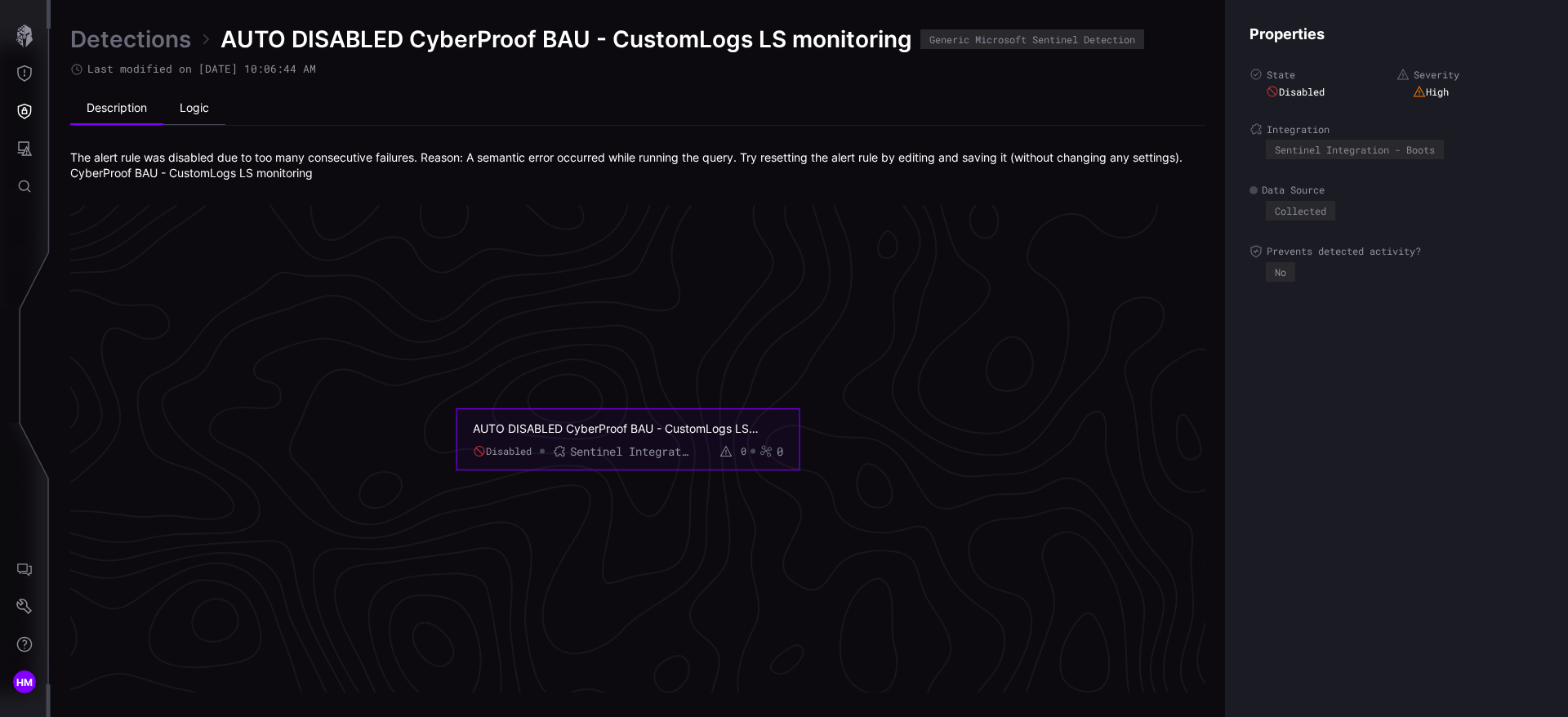
click at [190, 104] on li "Logic" at bounding box center [194, 108] width 62 height 32
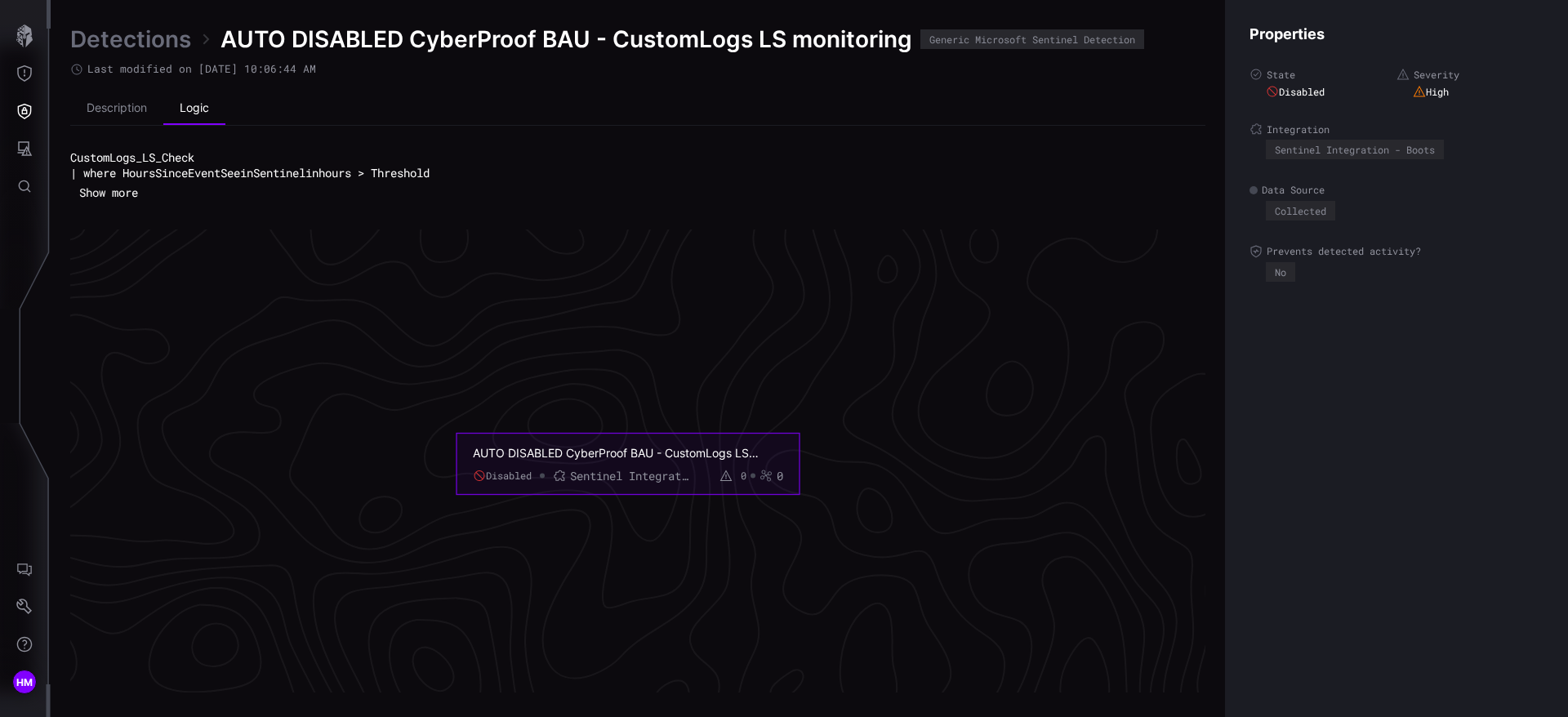
click at [96, 198] on button "Show more" at bounding box center [108, 193] width 77 height 25
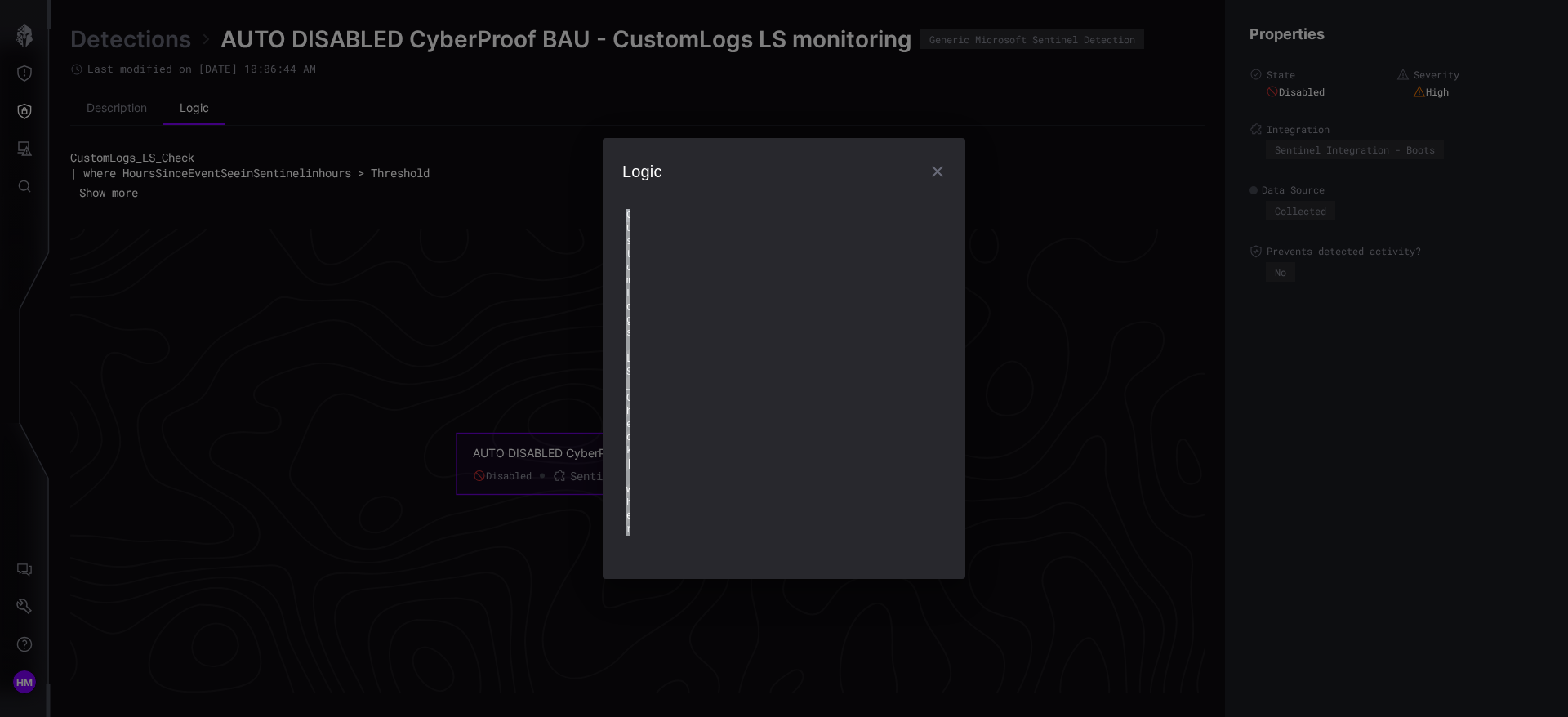
type textarea "**********"
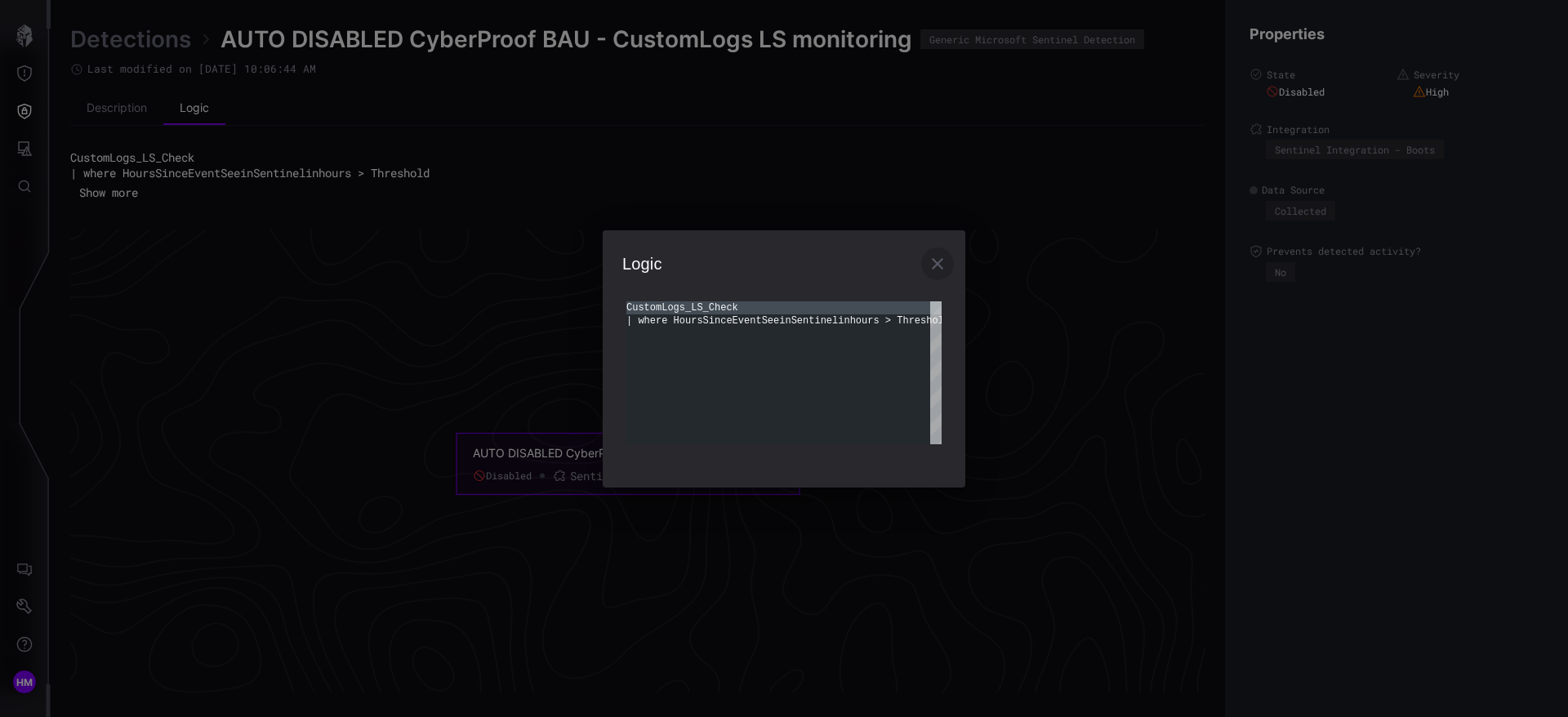
click at [943, 257] on icon "button" at bounding box center [937, 263] width 20 height 20
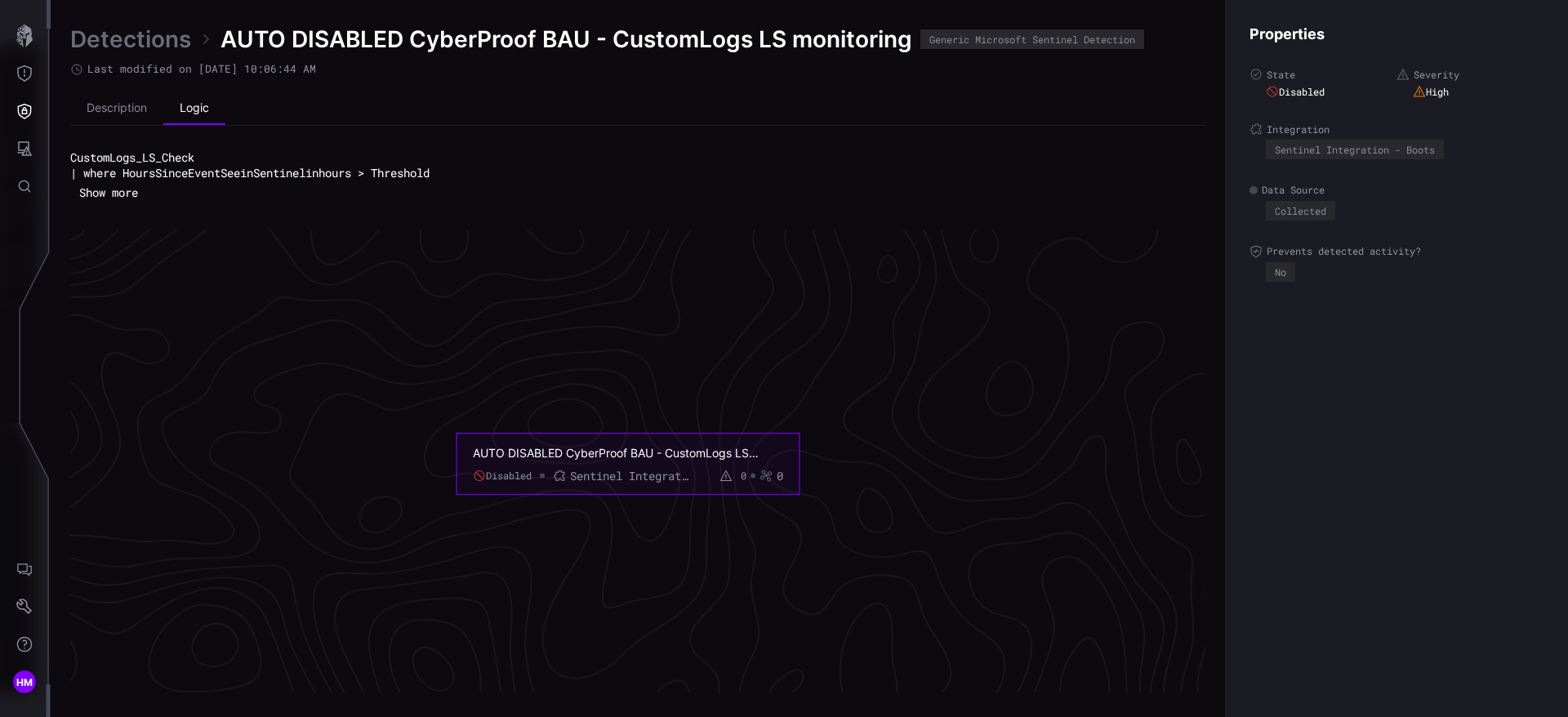
click at [167, 38] on link "Detections" at bounding box center [130, 39] width 121 height 29
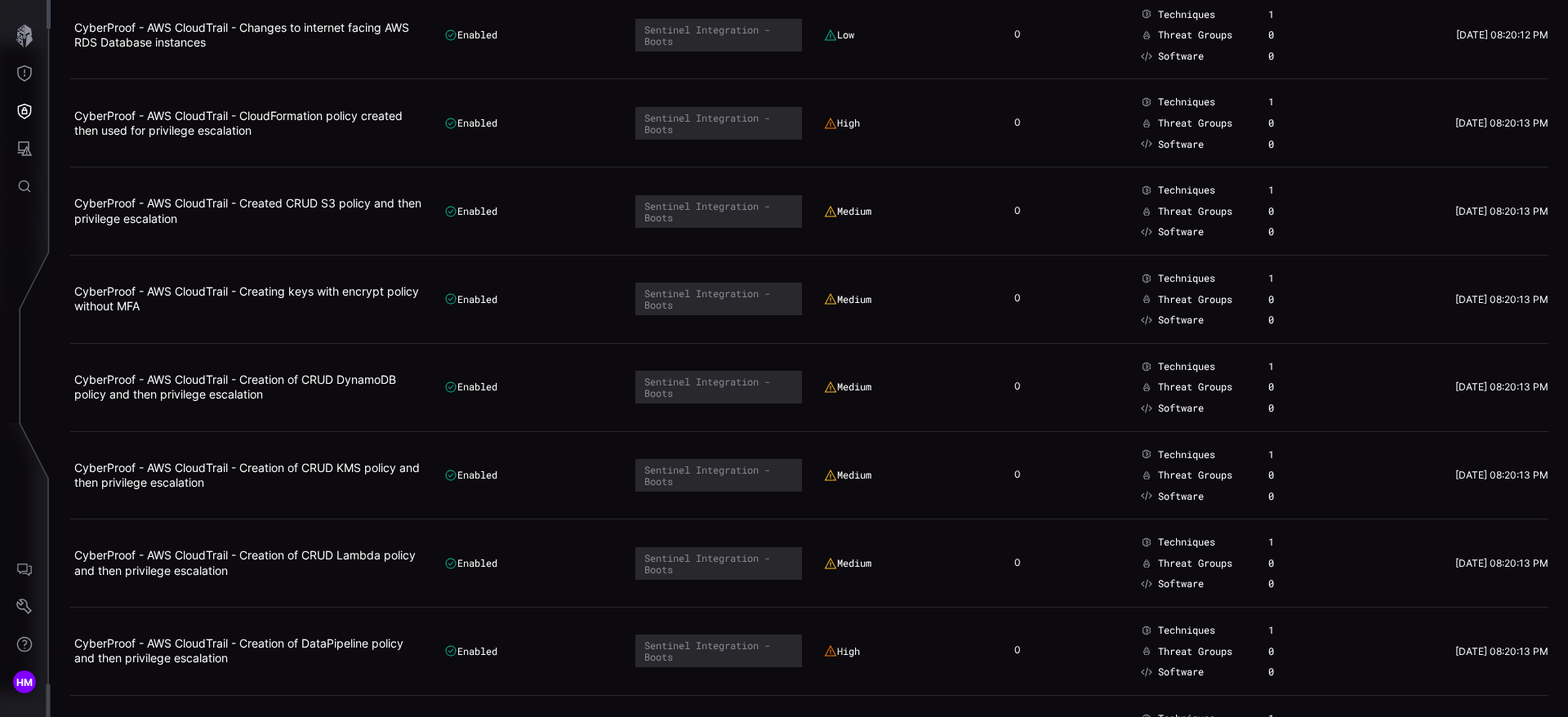
scroll to position [5017, 0]
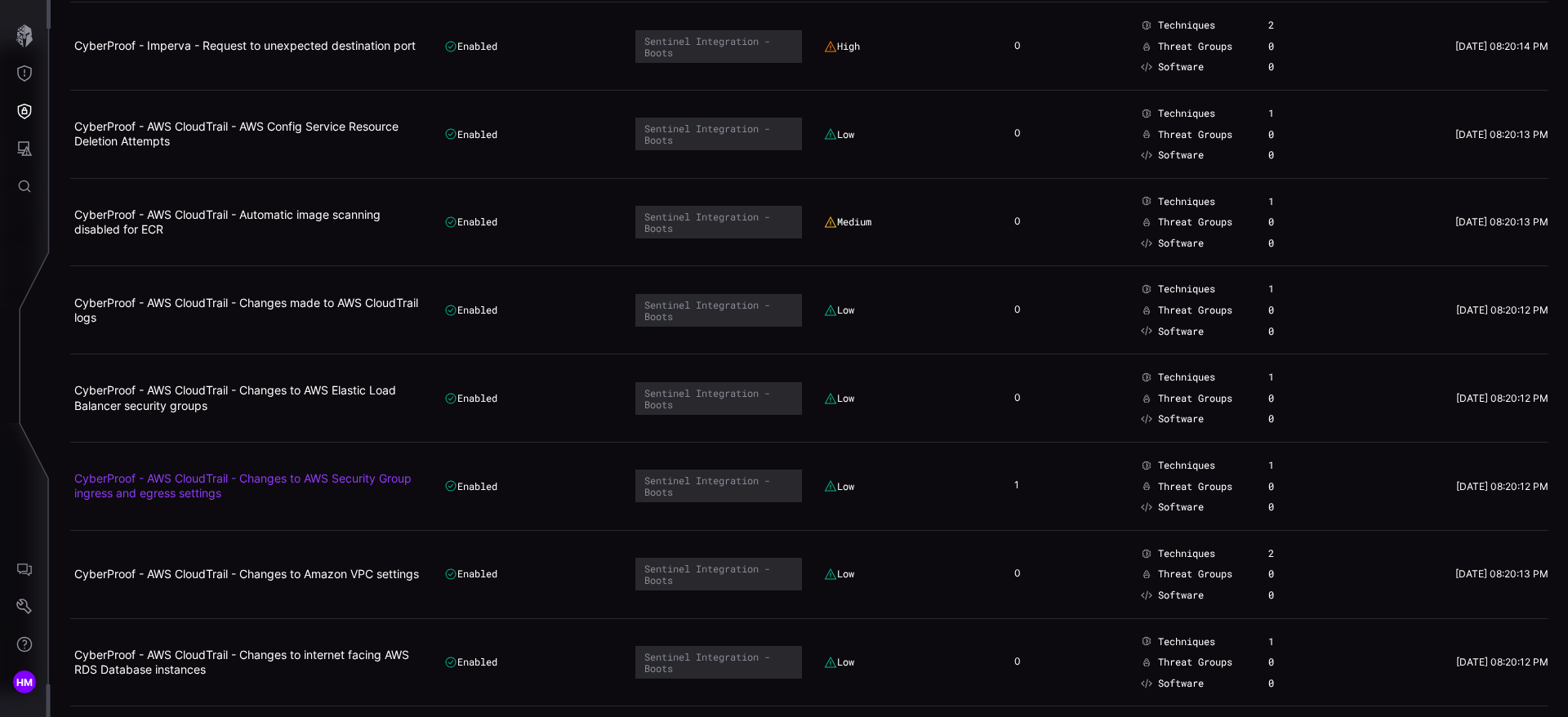
click at [246, 483] on link "CyberProof - AWS CloudTrail - Changes to AWS Security Group ingress and egress …" at bounding box center [242, 485] width 337 height 28
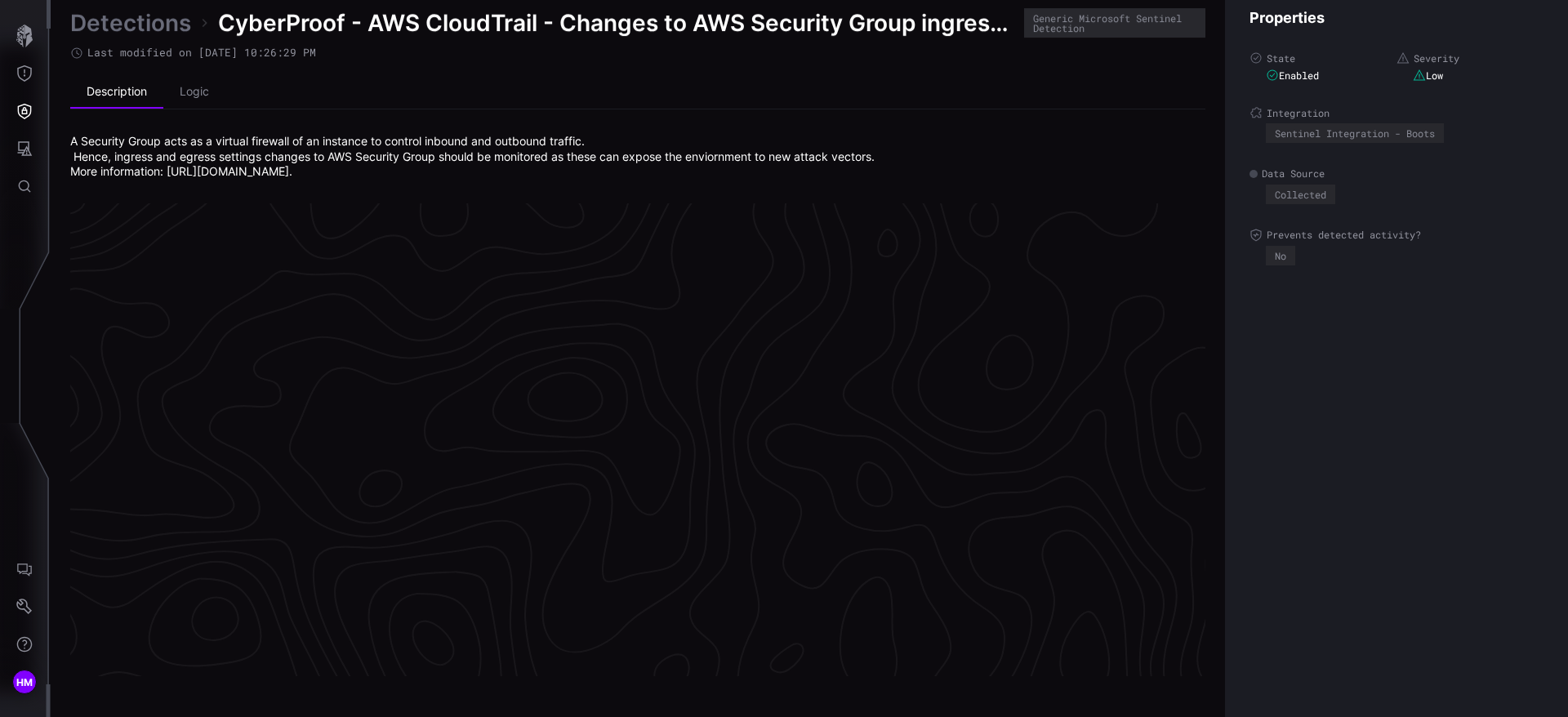
scroll to position [3447, 668]
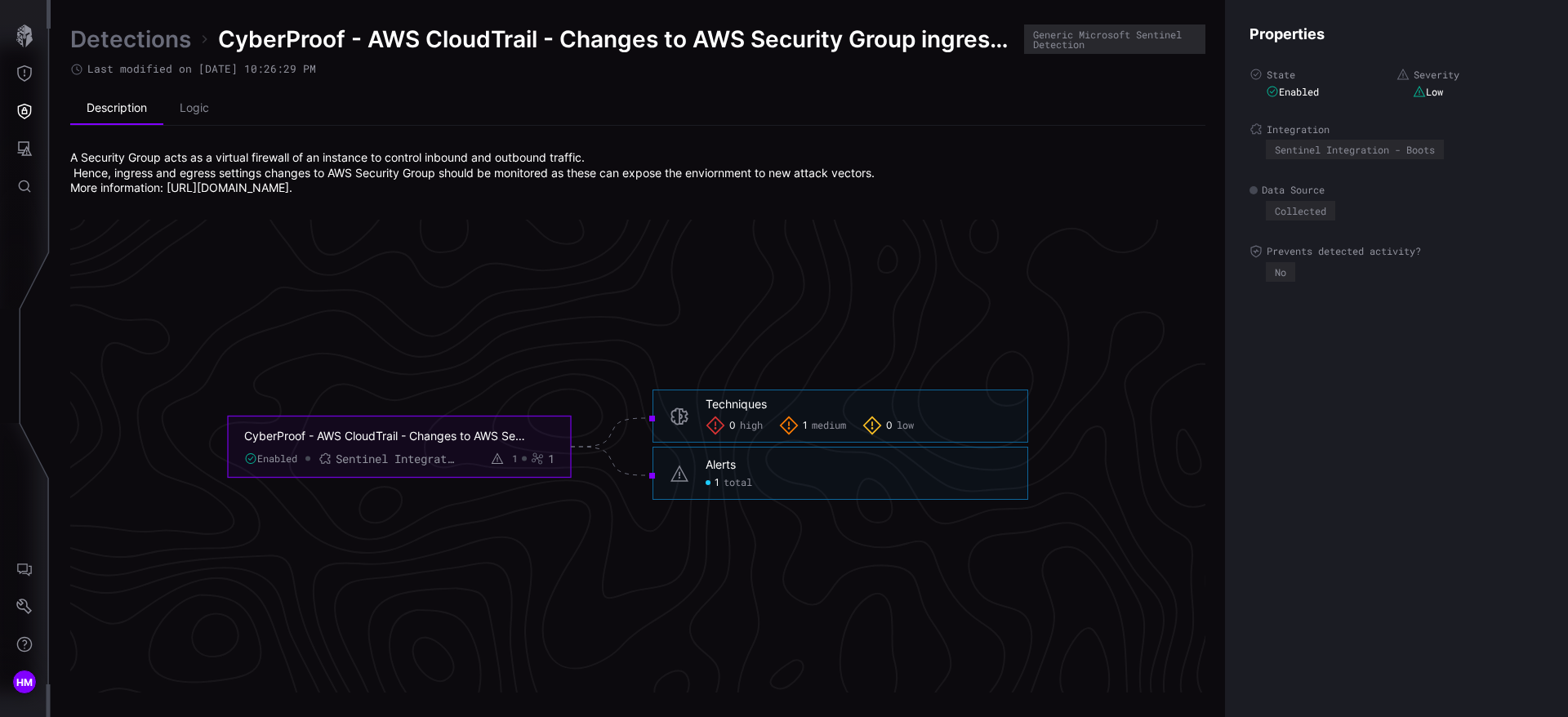
click at [717, 482] on span "1" at bounding box center [716, 482] width 5 height 13
click at [899, 654] on icon "CyberProof - AWS CloudTrail - Changes to AWS Security Group ingress and egress …" at bounding box center [628, 446] width 2450 height 7349
click at [22, 26] on icon "button" at bounding box center [25, 36] width 23 height 23
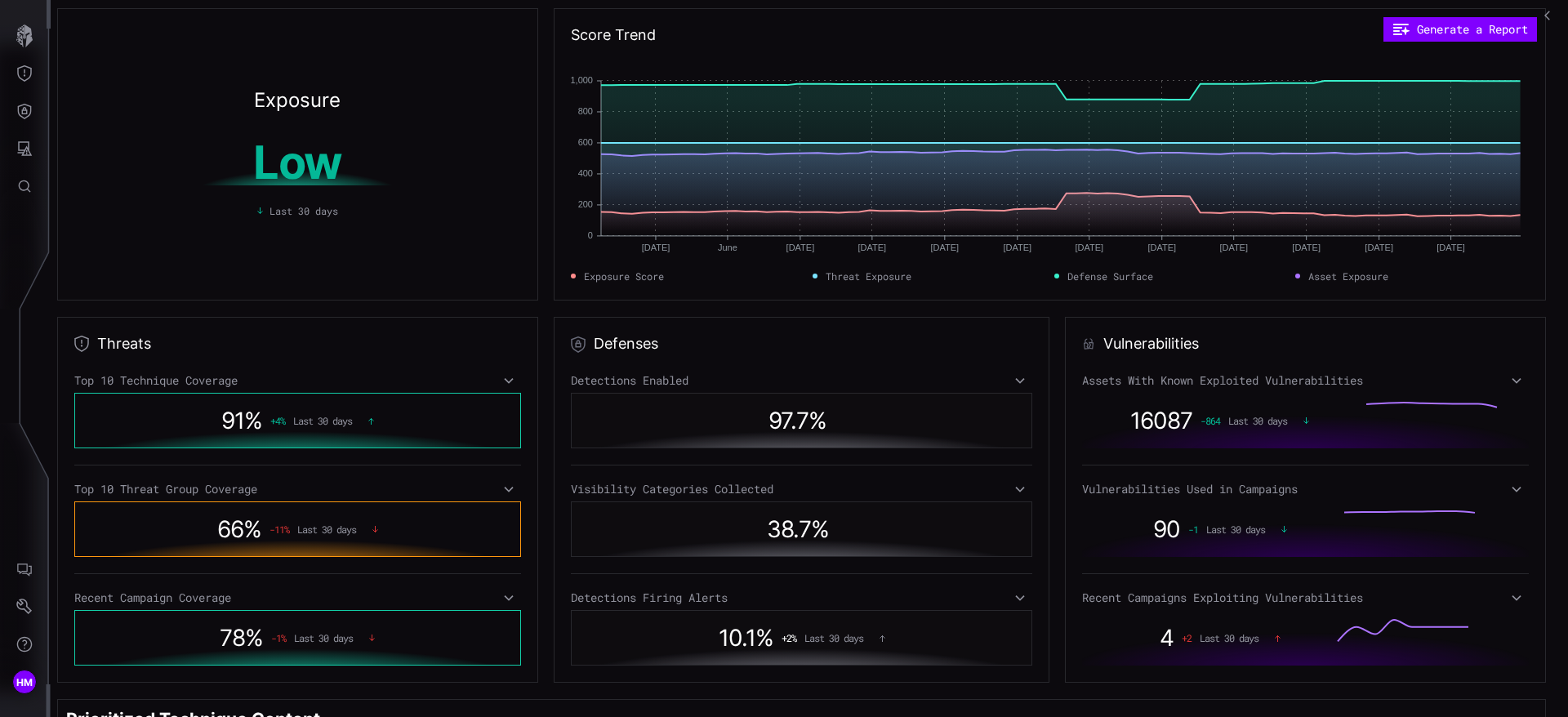
click at [254, 521] on span "66 %" at bounding box center [239, 529] width 44 height 28
click at [503, 492] on icon at bounding box center [509, 489] width 11 height 13
